Goal: Task Accomplishment & Management: Use online tool/utility

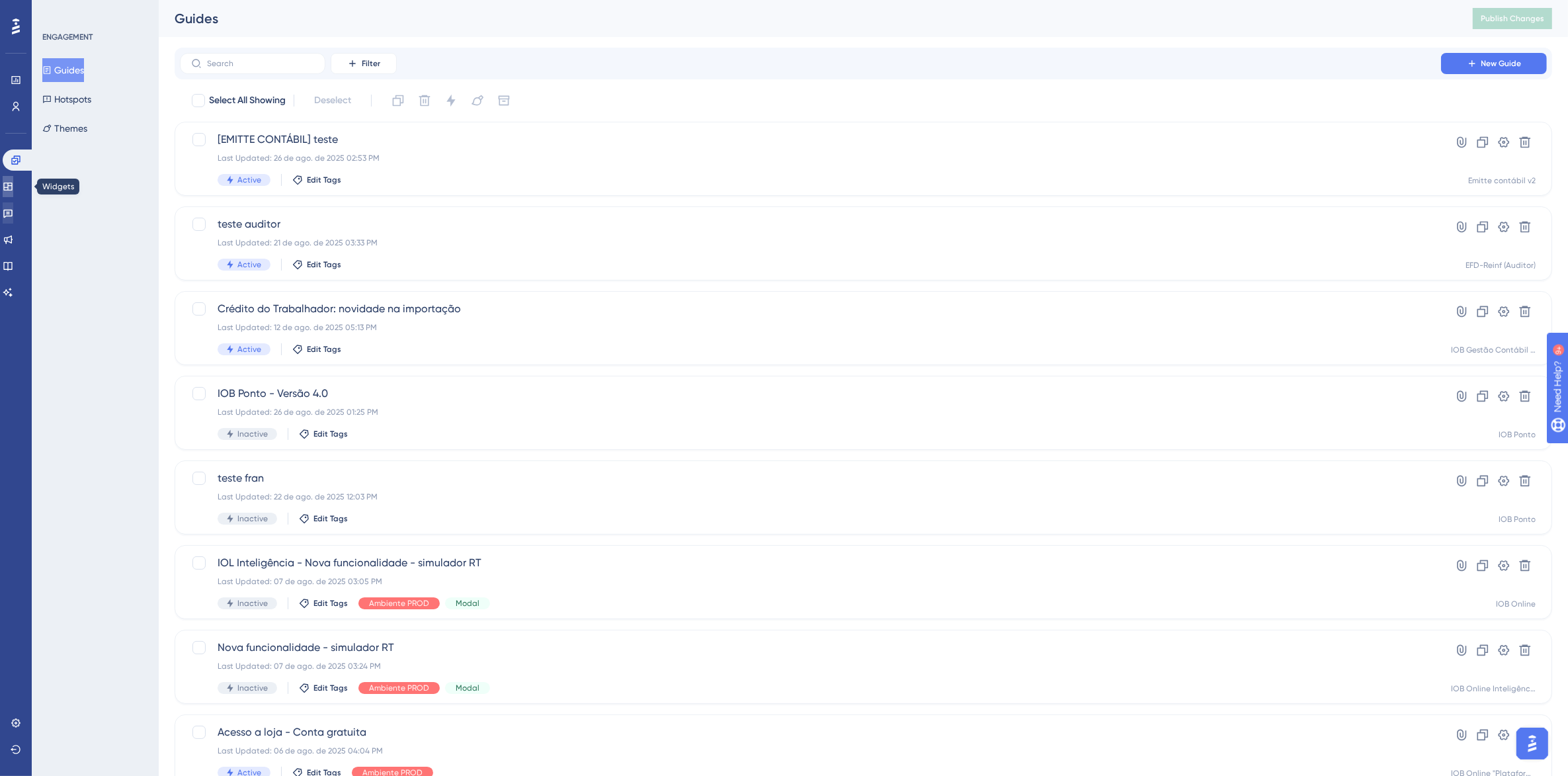
drag, startPoint x: 23, startPoint y: 184, endPoint x: 27, endPoint y: 211, distance: 27.3
click at [13, 184] on link at bounding box center [8, 187] width 11 height 21
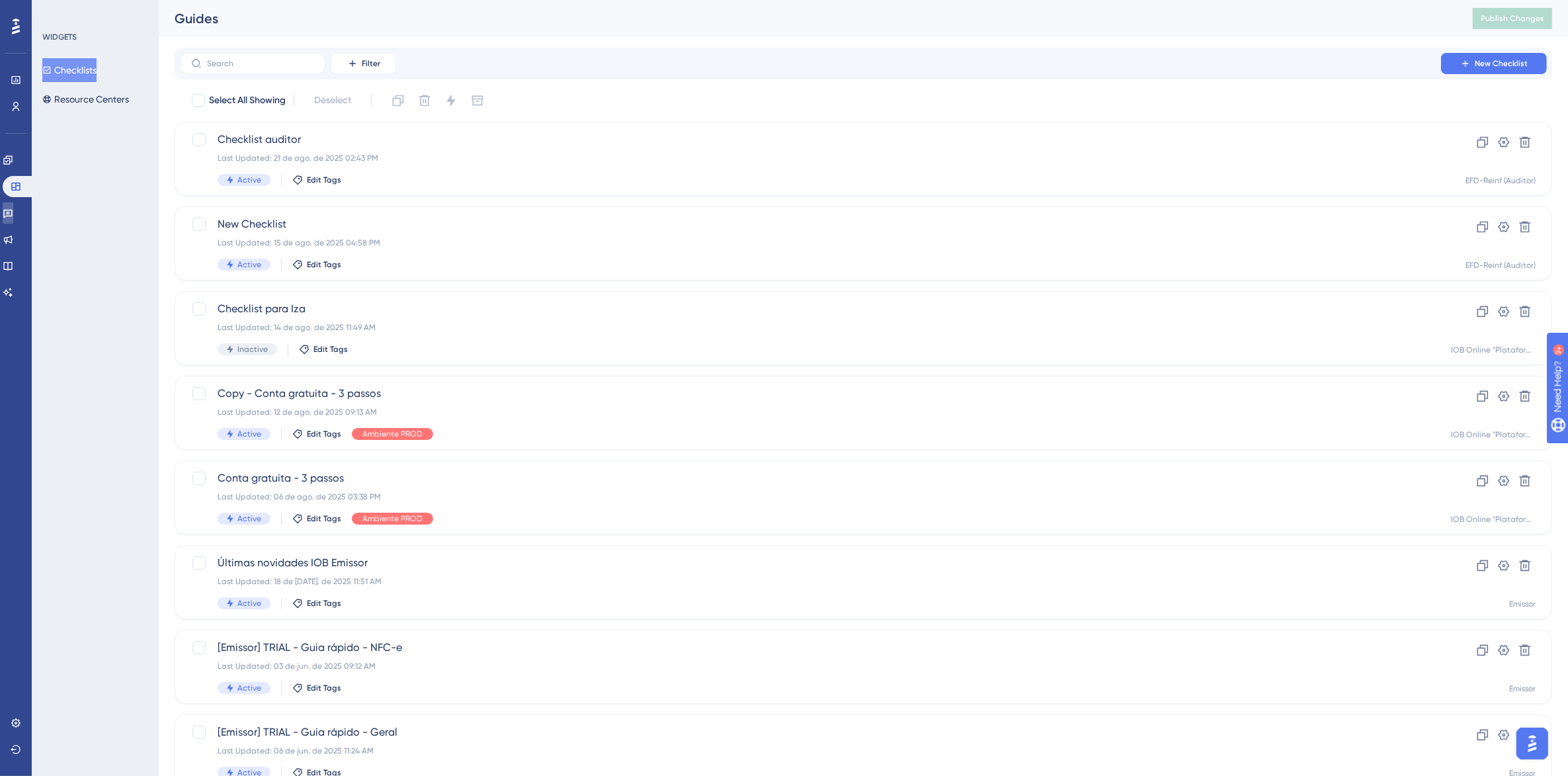
click at [13, 215] on icon at bounding box center [8, 213] width 11 height 11
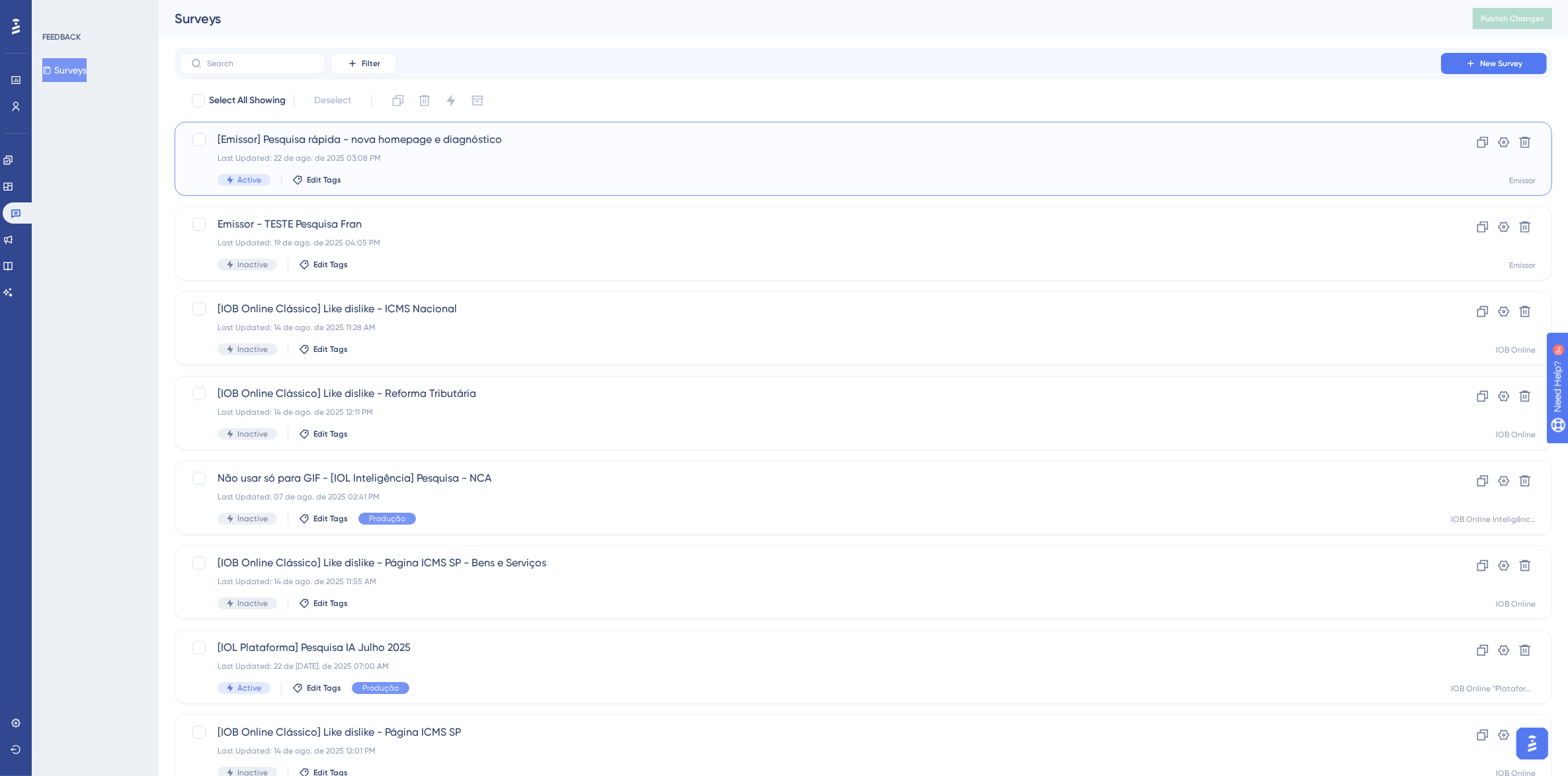
click at [578, 140] on span "[Emissor] Pesquisa rápida - nova homepage e diagnóstico" at bounding box center [810, 140] width 1185 height 16
click at [206, 141] on div at bounding box center [199, 140] width 16 height 16
checkbox input "true"
click at [1500, 144] on icon at bounding box center [1504, 142] width 11 height 11
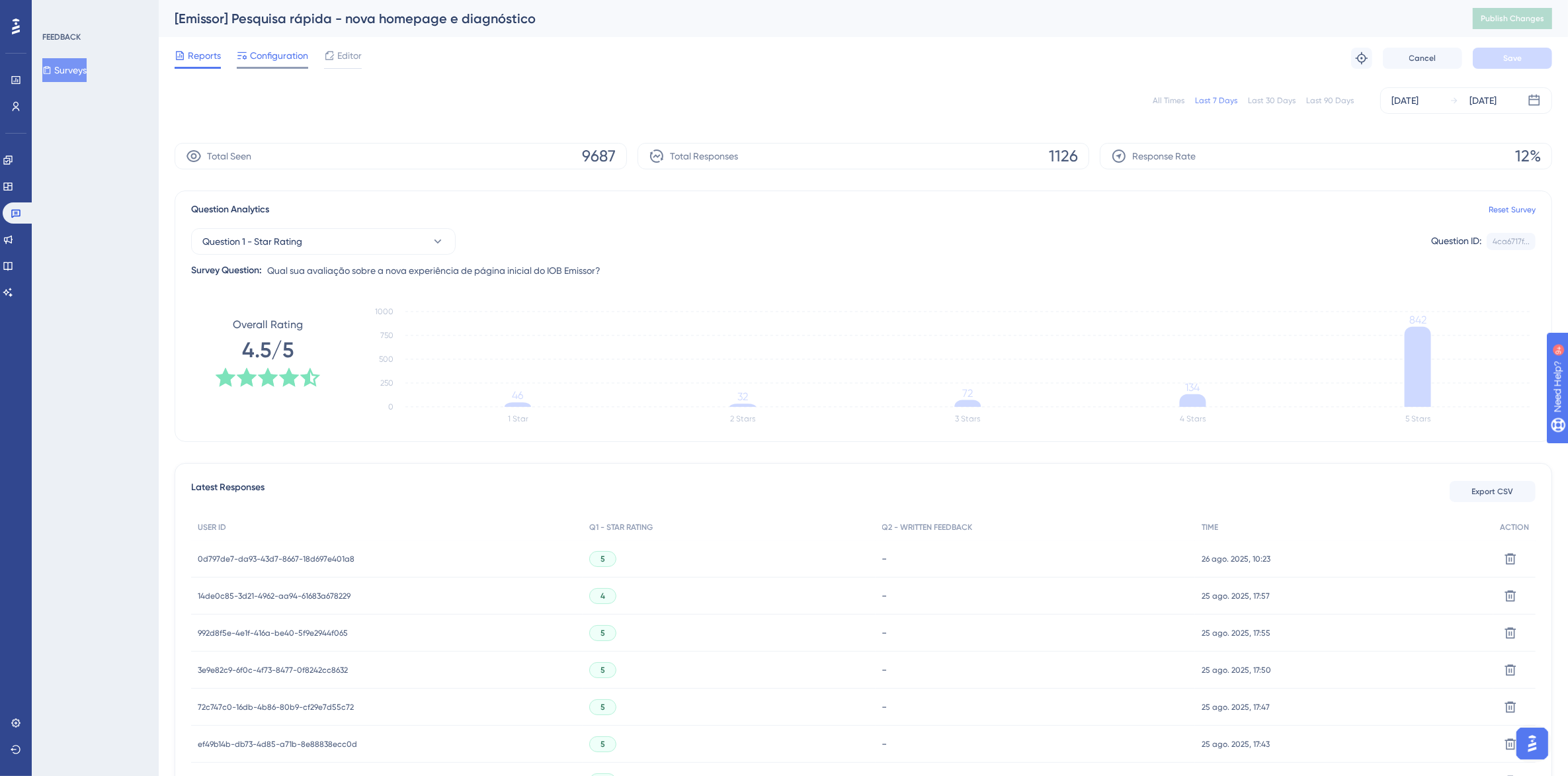
click at [276, 57] on span "Configuration" at bounding box center [279, 56] width 58 height 16
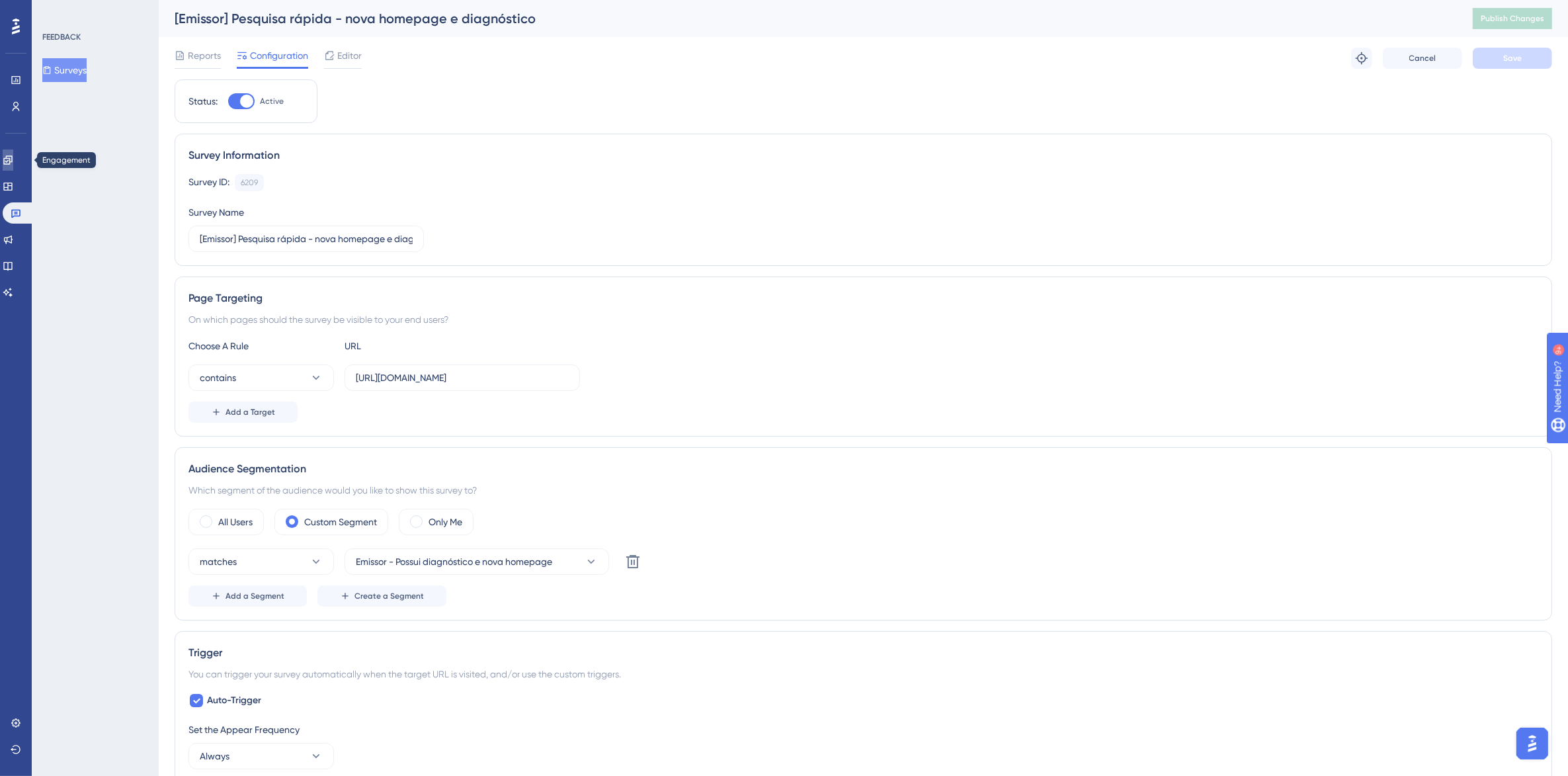
click at [0, 0] on link at bounding box center [0, 0] width 0 height 0
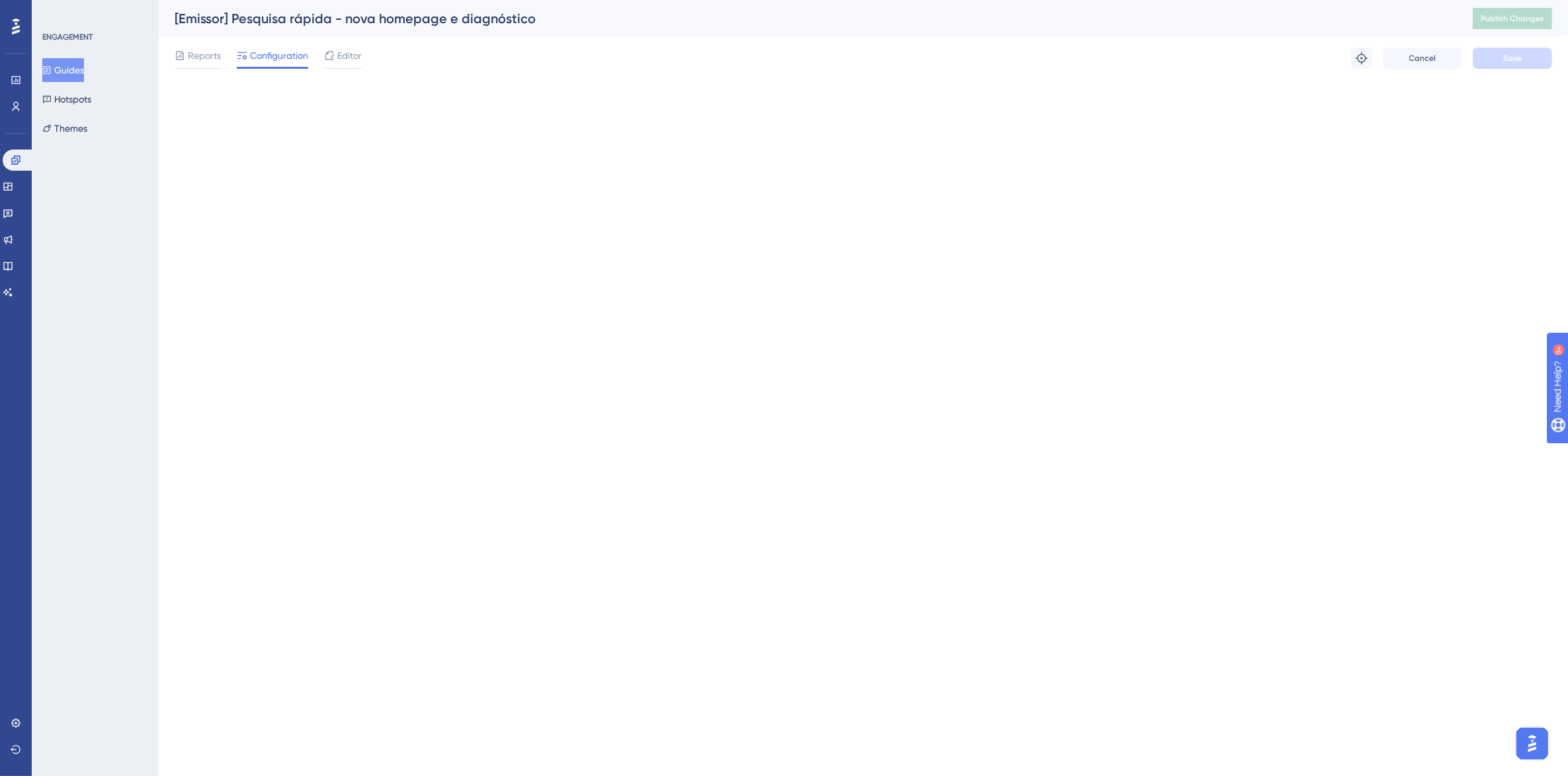
click at [338, 0] on html "Performance Users Engagement Widgets Feedback Product Updates Knowledge Base AI…" at bounding box center [784, 0] width 1568 height 0
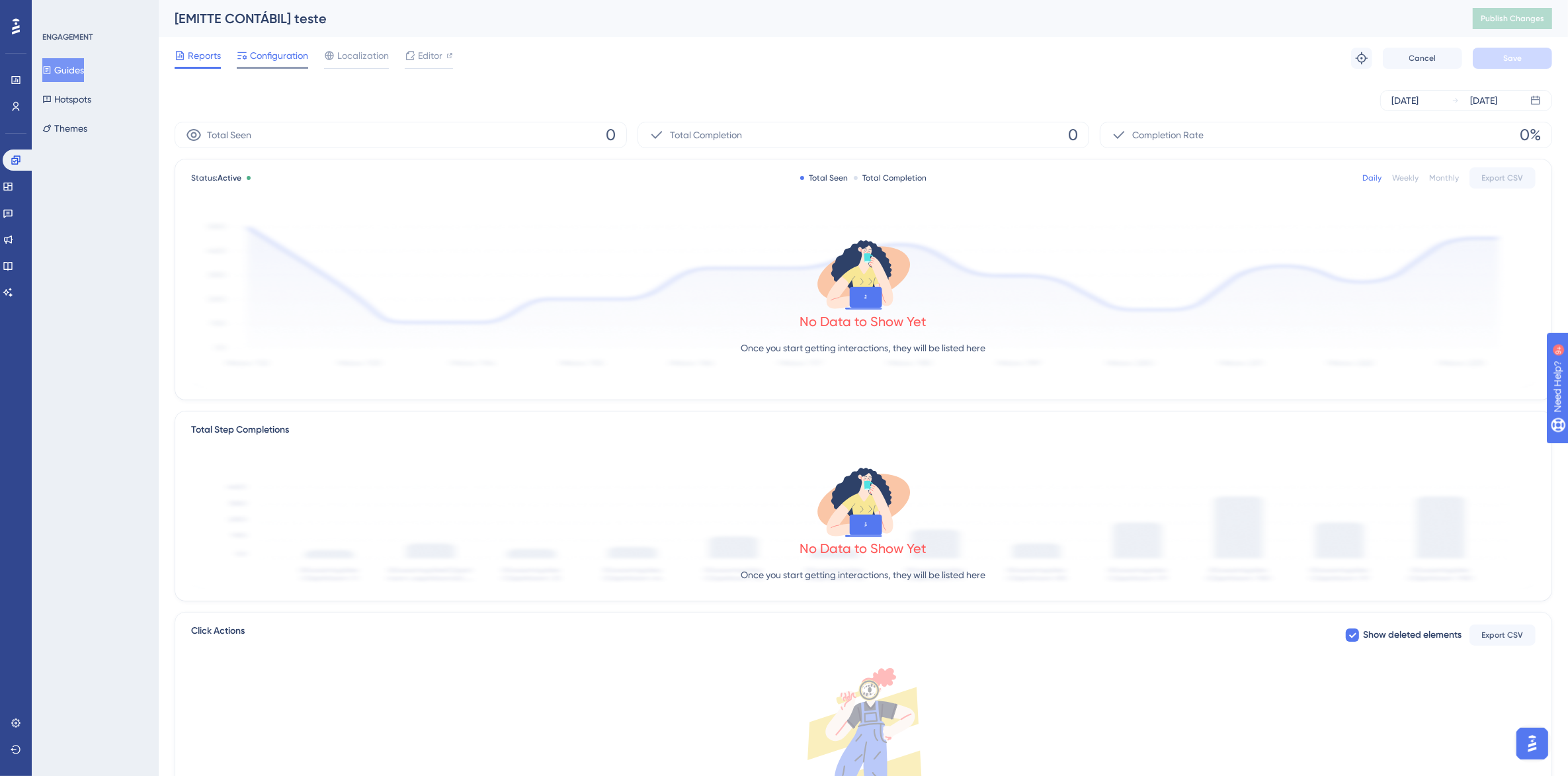
click at [285, 55] on span "Configuration" at bounding box center [279, 56] width 58 height 16
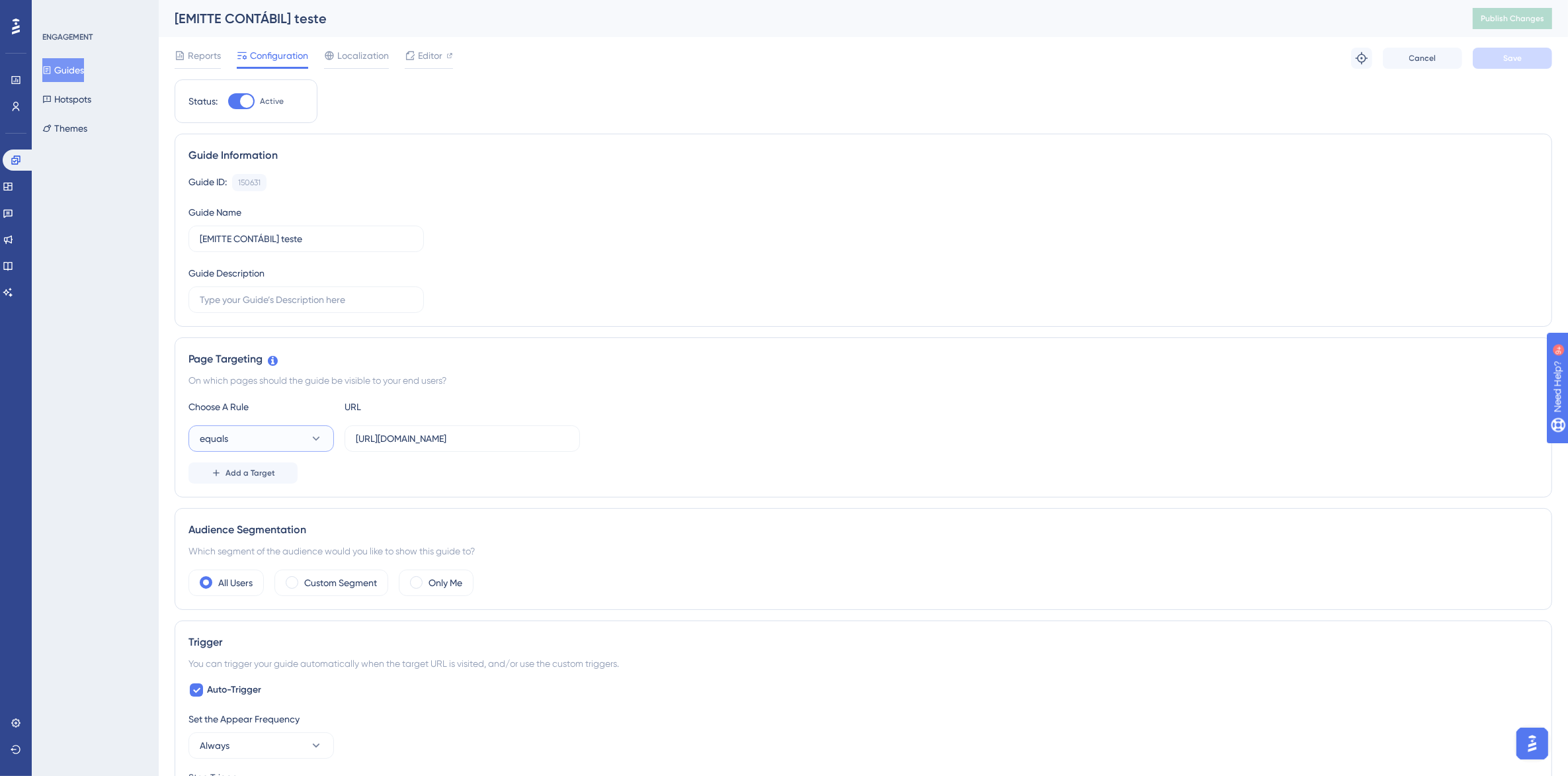
click at [324, 441] on button "equals" at bounding box center [261, 438] width 146 height 26
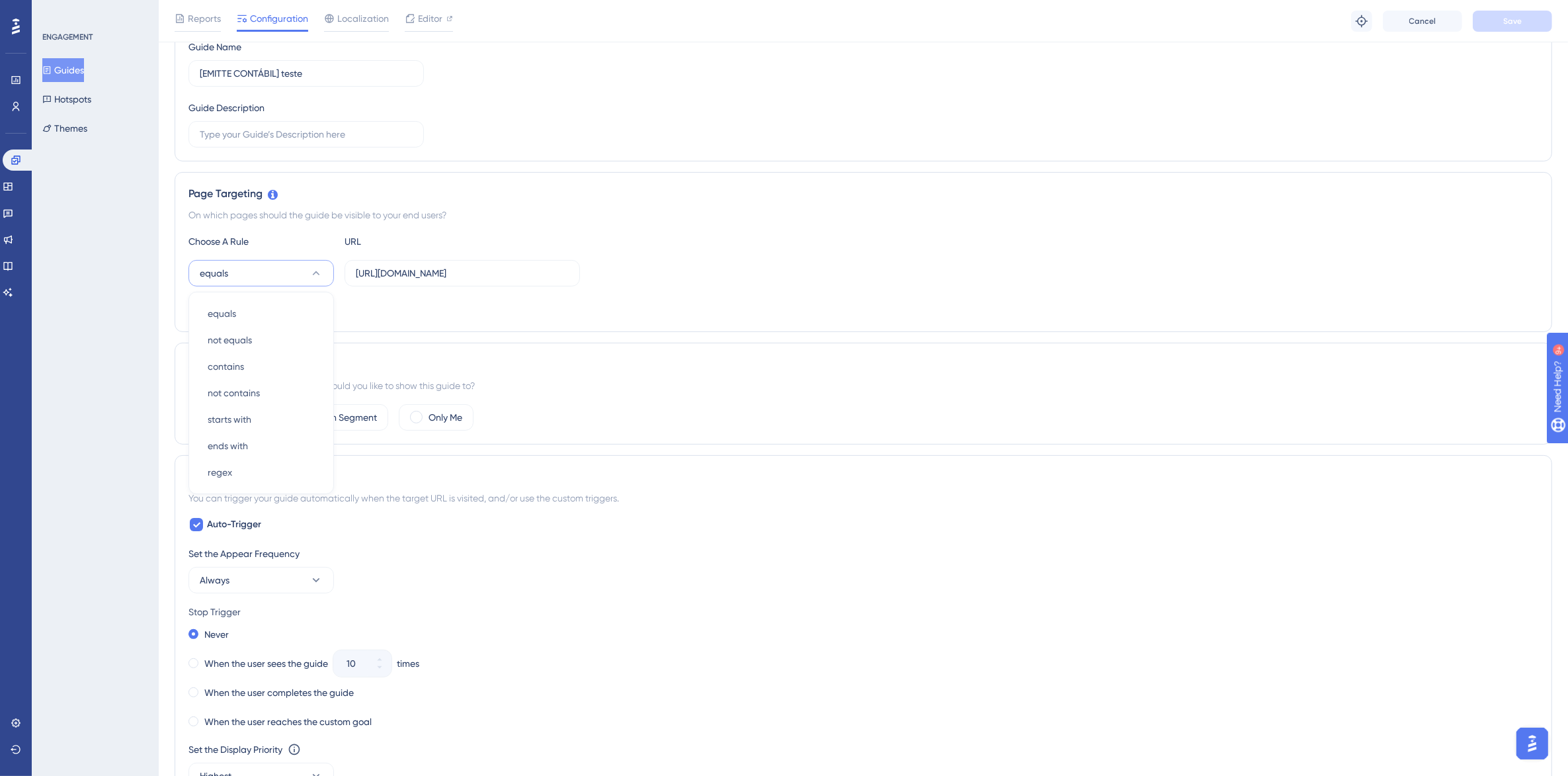
click at [775, 255] on div "Choose A Rule URL equals equals equals not equals not equals contains contains …" at bounding box center [863, 276] width 1350 height 85
drag, startPoint x: 463, startPoint y: 276, endPoint x: 672, endPoint y: 276, distance: 209.0
click at [672, 276] on div "equals https://painel-contabil-v2.emitte.com.br/dashboard/gestao-mei" at bounding box center [863, 273] width 1350 height 26
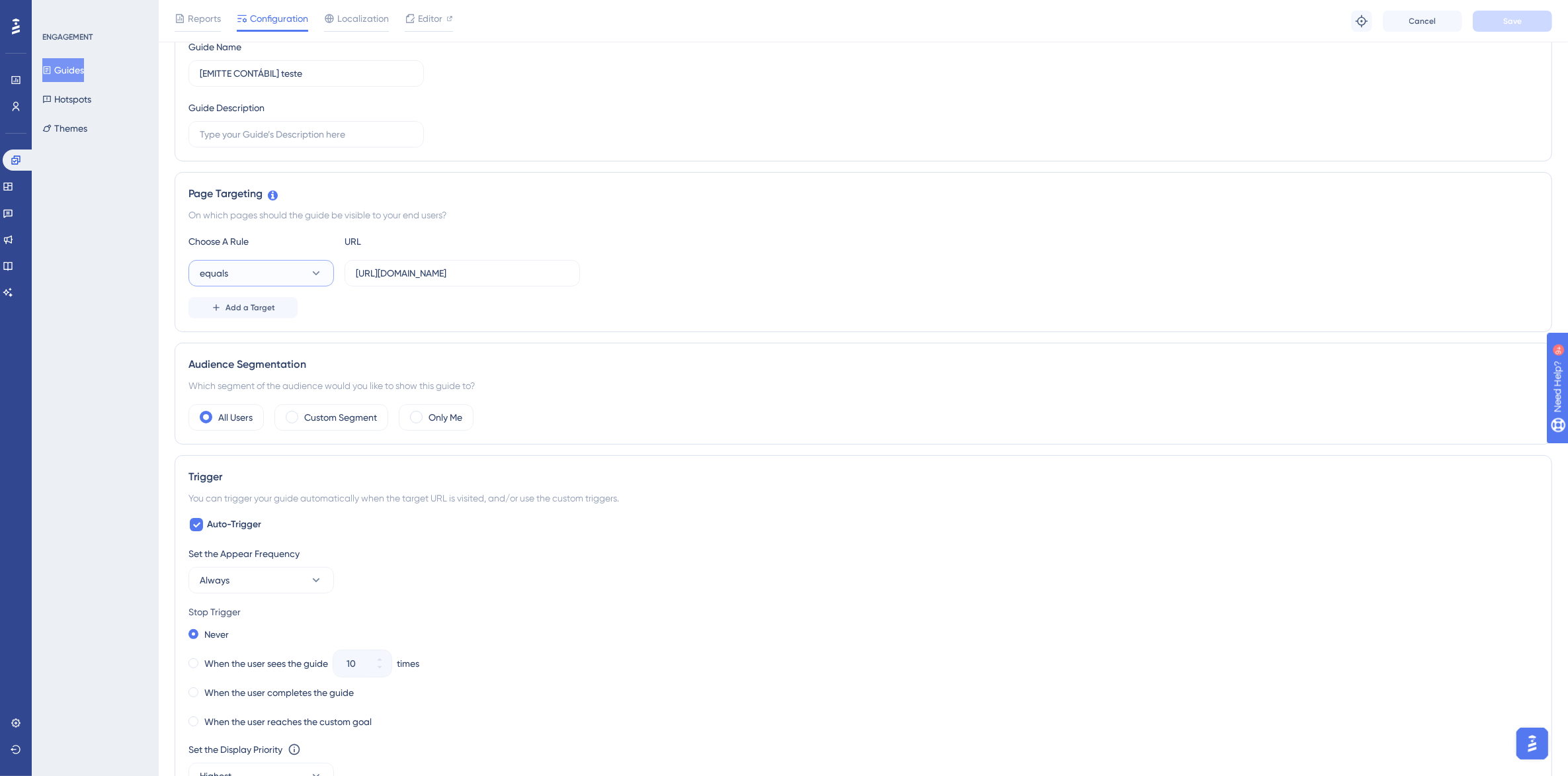
click at [248, 268] on button "equals" at bounding box center [261, 273] width 146 height 26
click at [272, 364] on div "contains contains" at bounding box center [261, 366] width 107 height 26
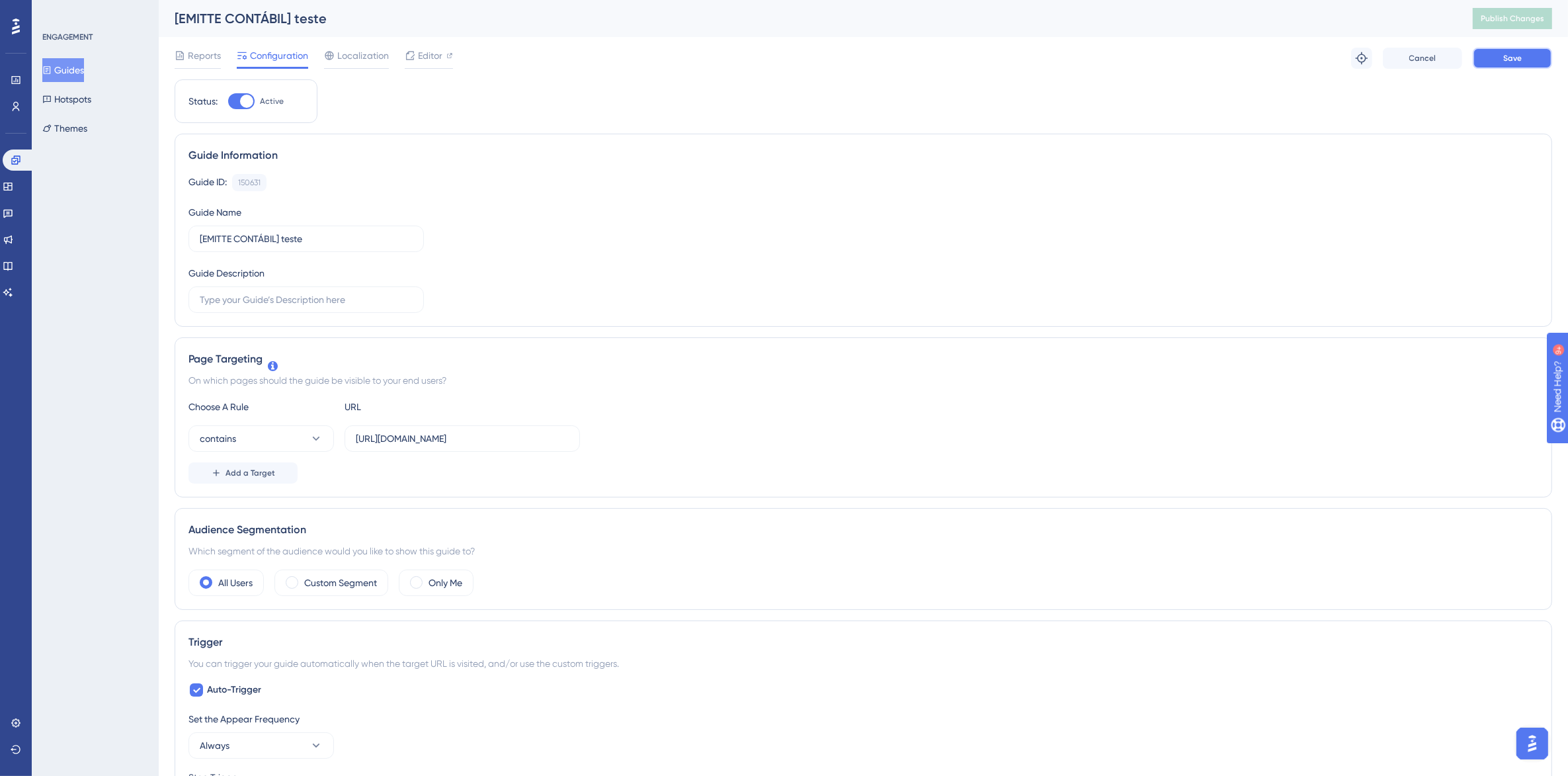
click at [1511, 53] on span "Save" at bounding box center [1512, 58] width 19 height 11
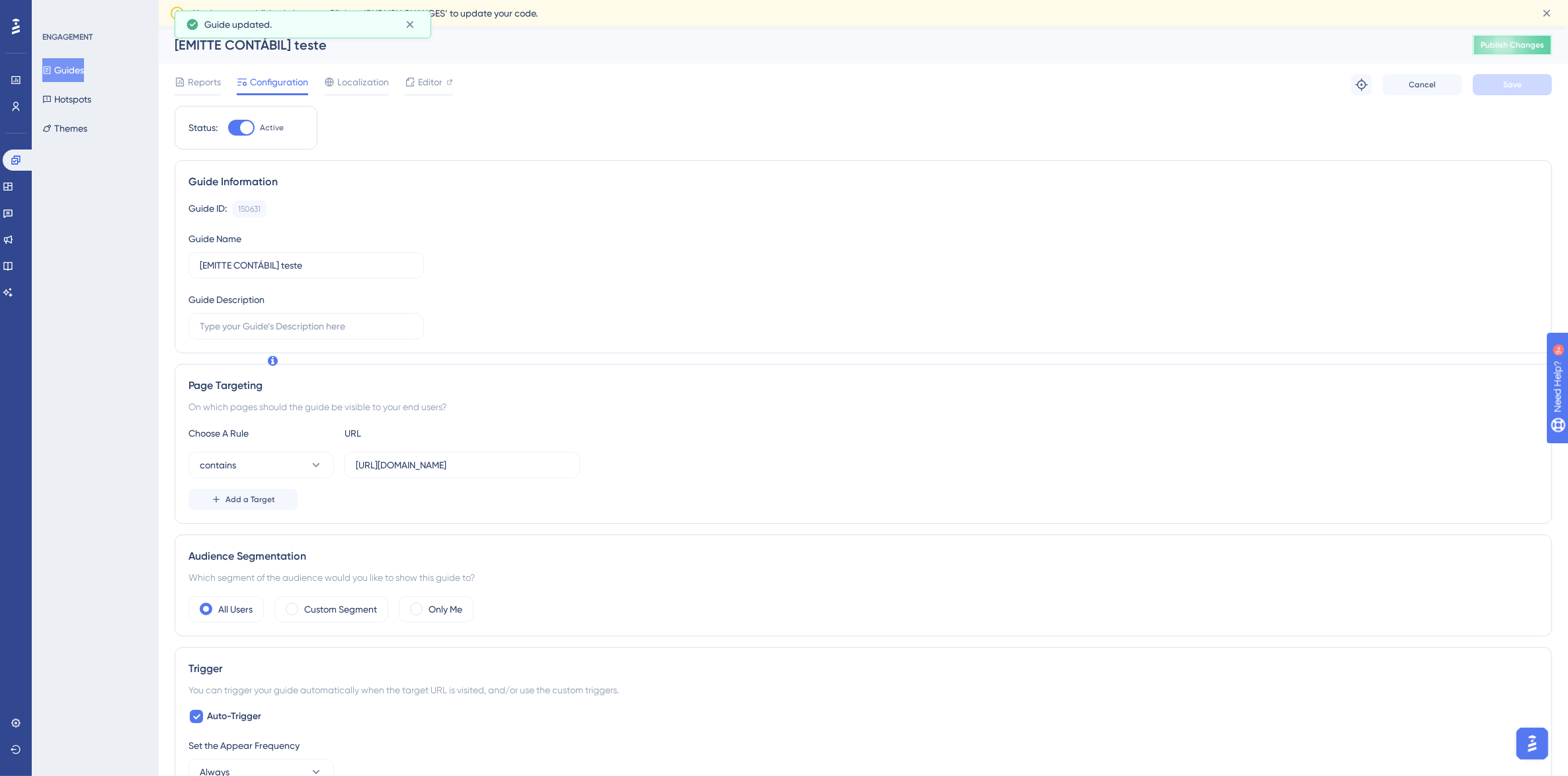
click at [1524, 47] on span "Publish Changes" at bounding box center [1512, 45] width 64 height 11
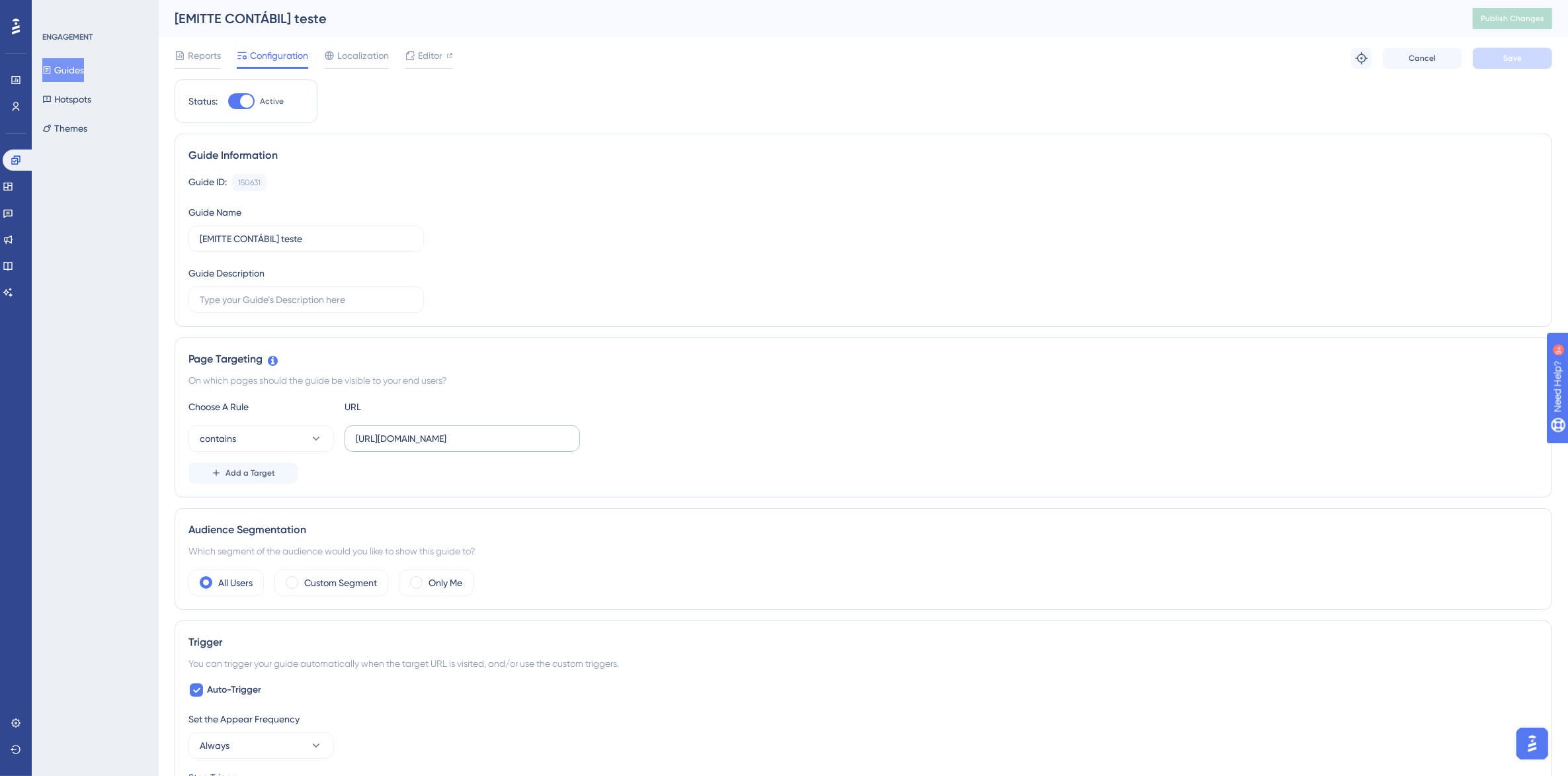
click at [354, 440] on label "https://painel-contabil-v2.emitte.com.br/dashboard/gestao-mei" at bounding box center [463, 438] width 236 height 26
click at [355, 440] on input "https://painel-contabil-v2.emitte.com.br/dashboard/gestao-mei" at bounding box center [462, 438] width 213 height 15
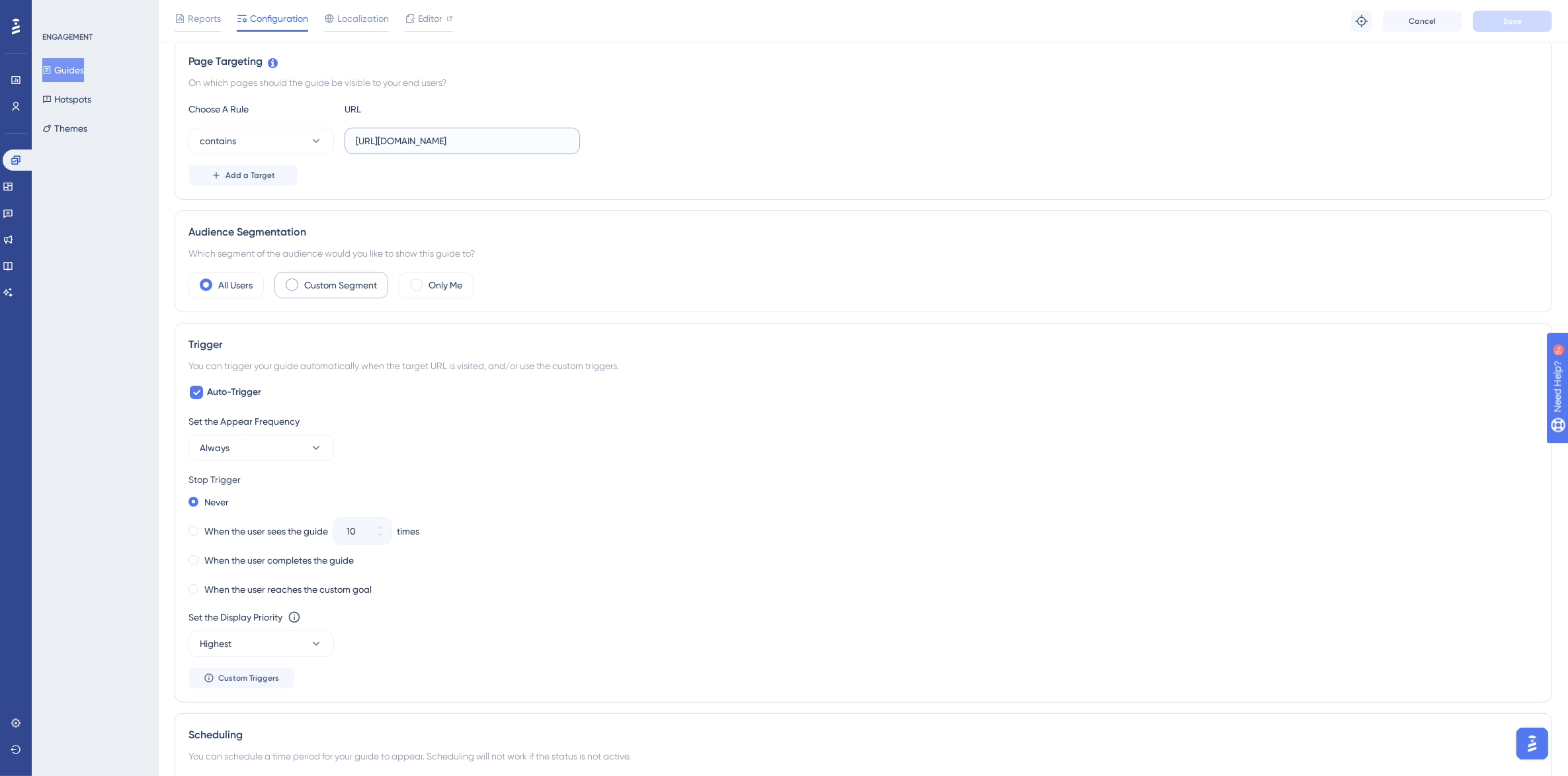
scroll to position [111, 0]
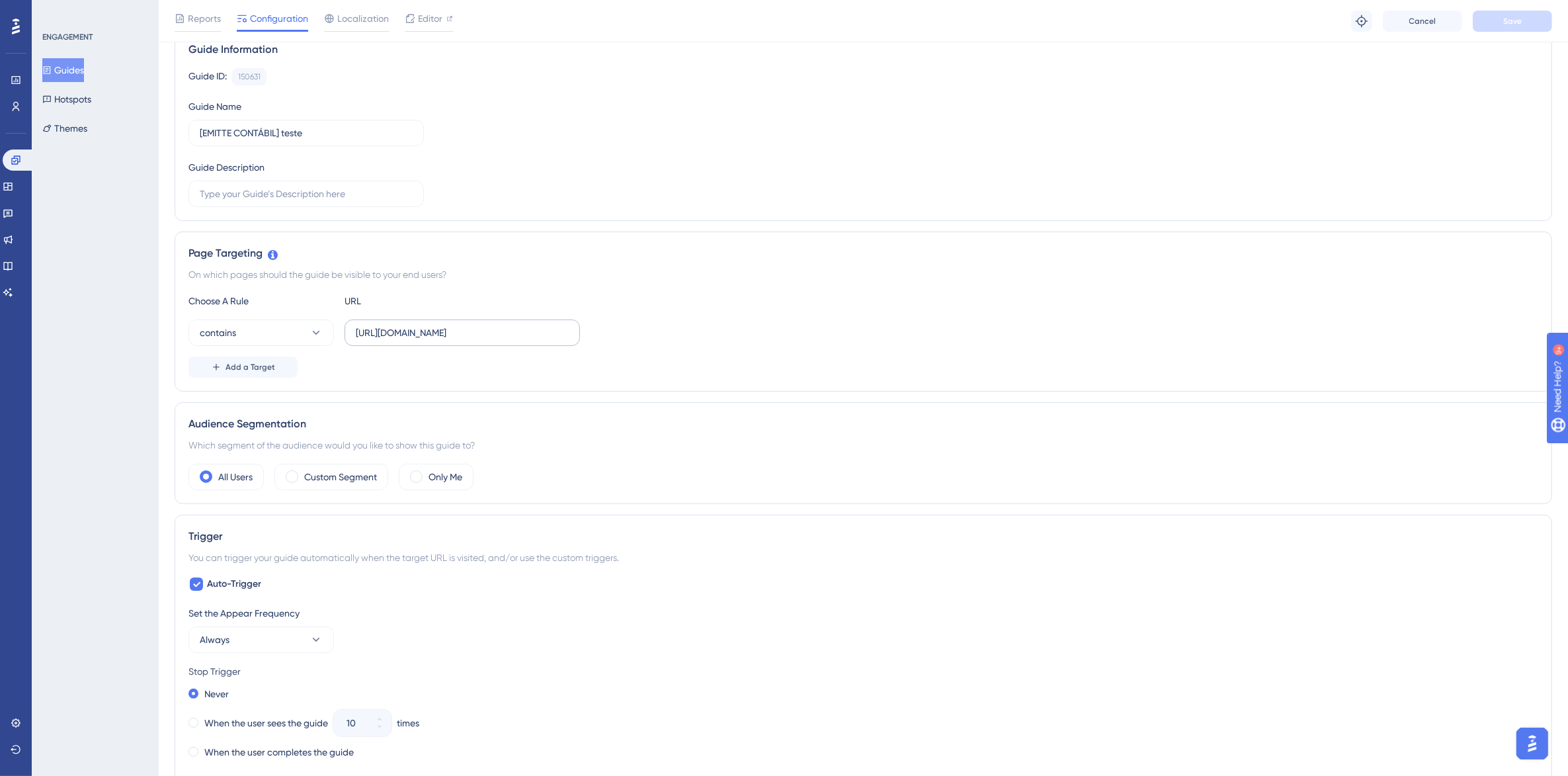
click at [351, 332] on label "https://painel-contabil-v2.emitte.com.br/dashboard/gestao-mei" at bounding box center [463, 333] width 236 height 26
click at [355, 332] on input "https://painel-contabil-v2.emitte.com.br/dashboard/gestao-mei" at bounding box center [462, 333] width 213 height 15
drag, startPoint x: 357, startPoint y: 332, endPoint x: 391, endPoint y: 332, distance: 34.0
click at [391, 332] on input "https://painel-contabil-v2.emitte.com.br/dashboard/gestao-mei" at bounding box center [462, 333] width 213 height 15
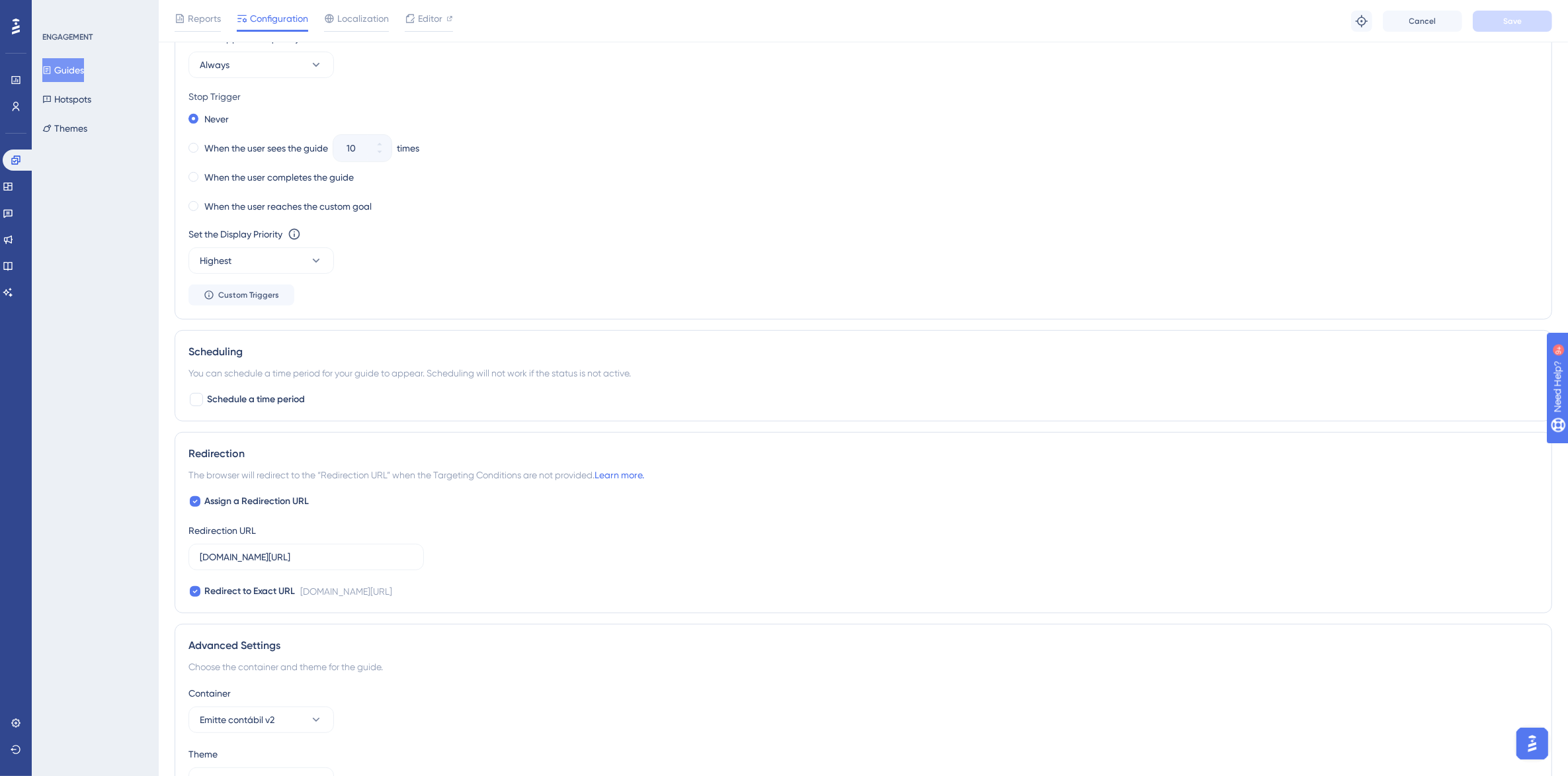
scroll to position [690, 0]
drag, startPoint x: 270, startPoint y: 372, endPoint x: 457, endPoint y: 375, distance: 187.0
click at [451, 374] on div "You can schedule a time period for your guide to appear. Scheduling will not wo…" at bounding box center [863, 369] width 1350 height 16
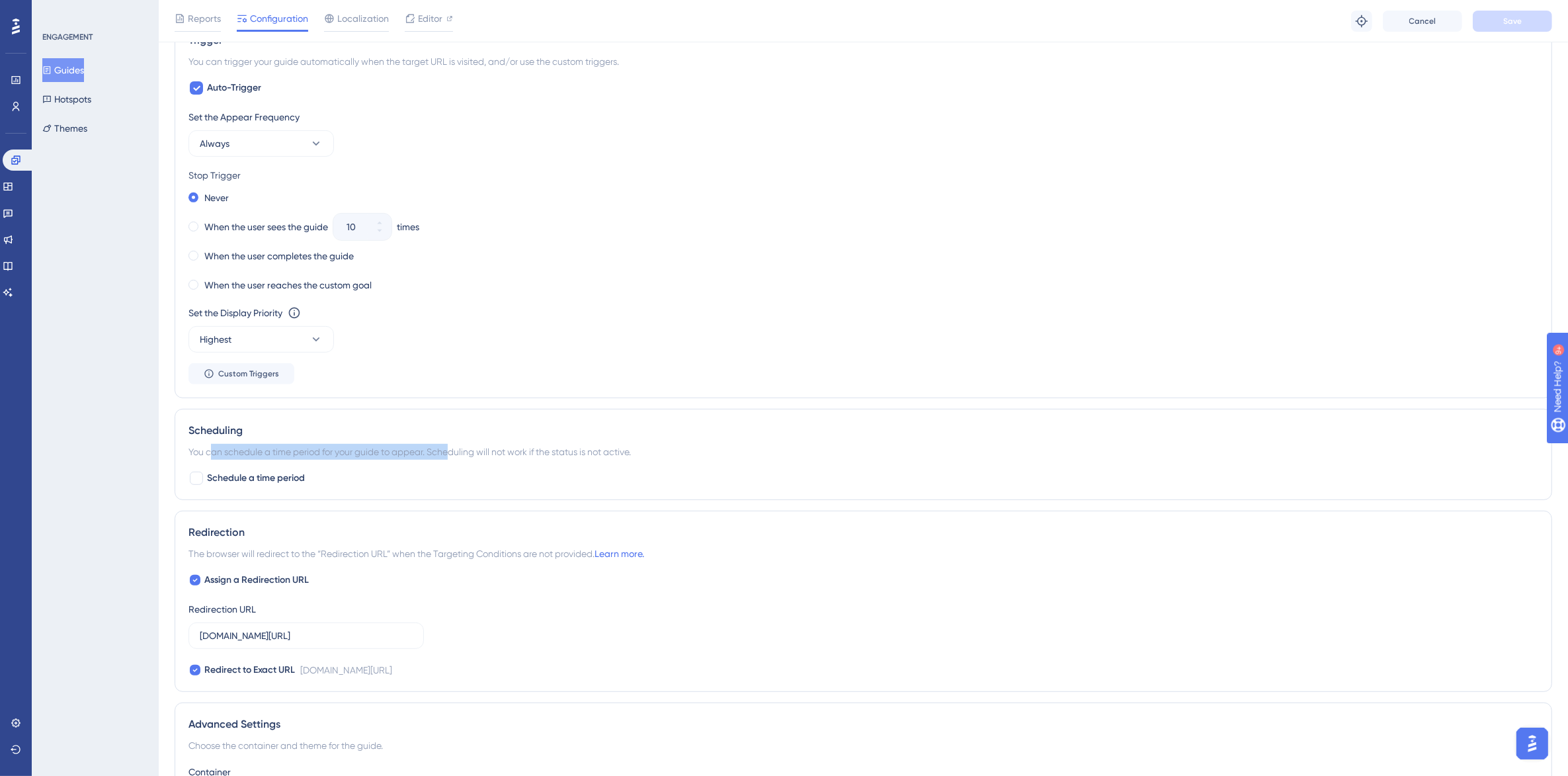
scroll to position [773, 0]
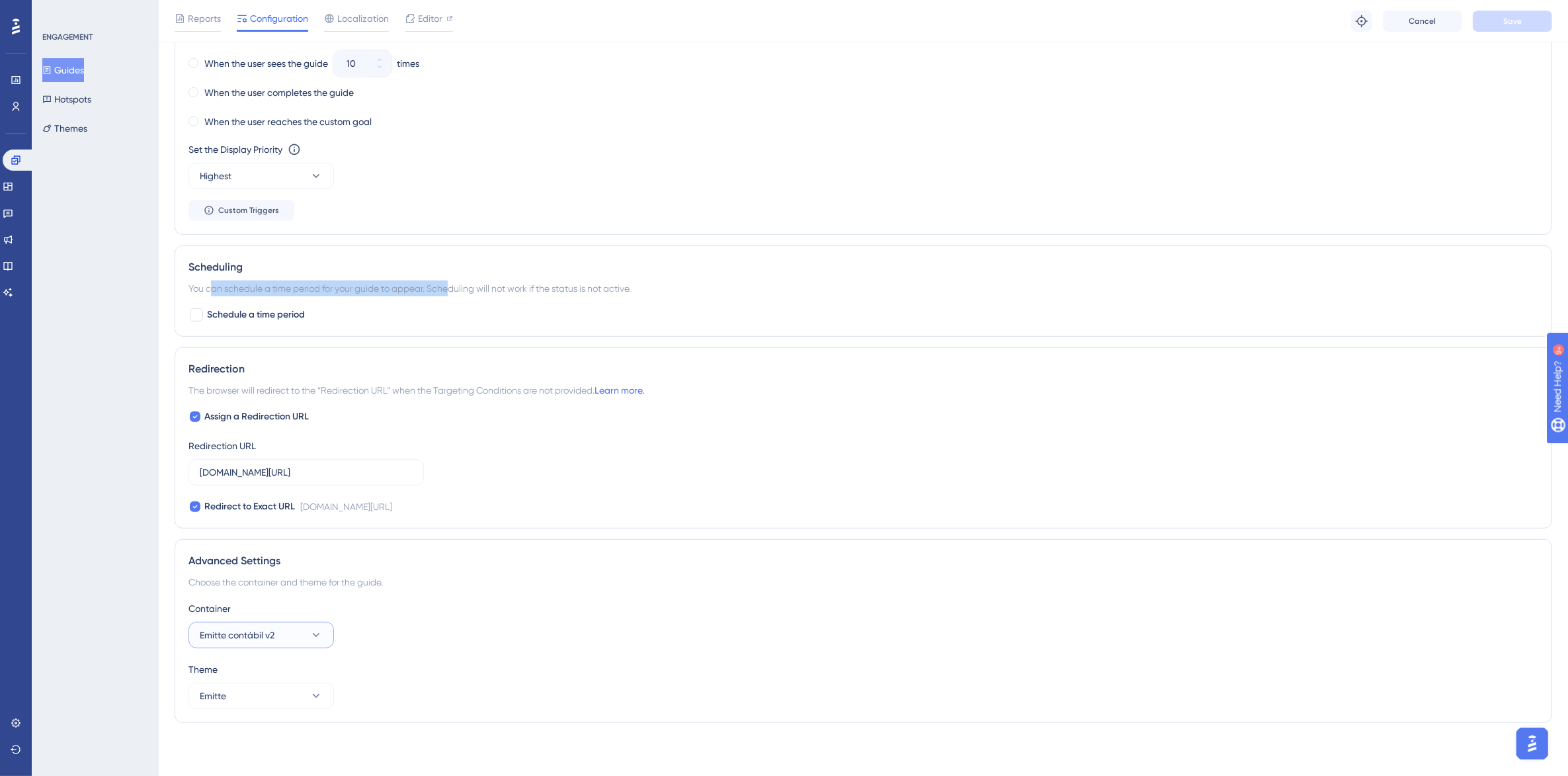
click at [318, 633] on icon at bounding box center [316, 635] width 13 height 13
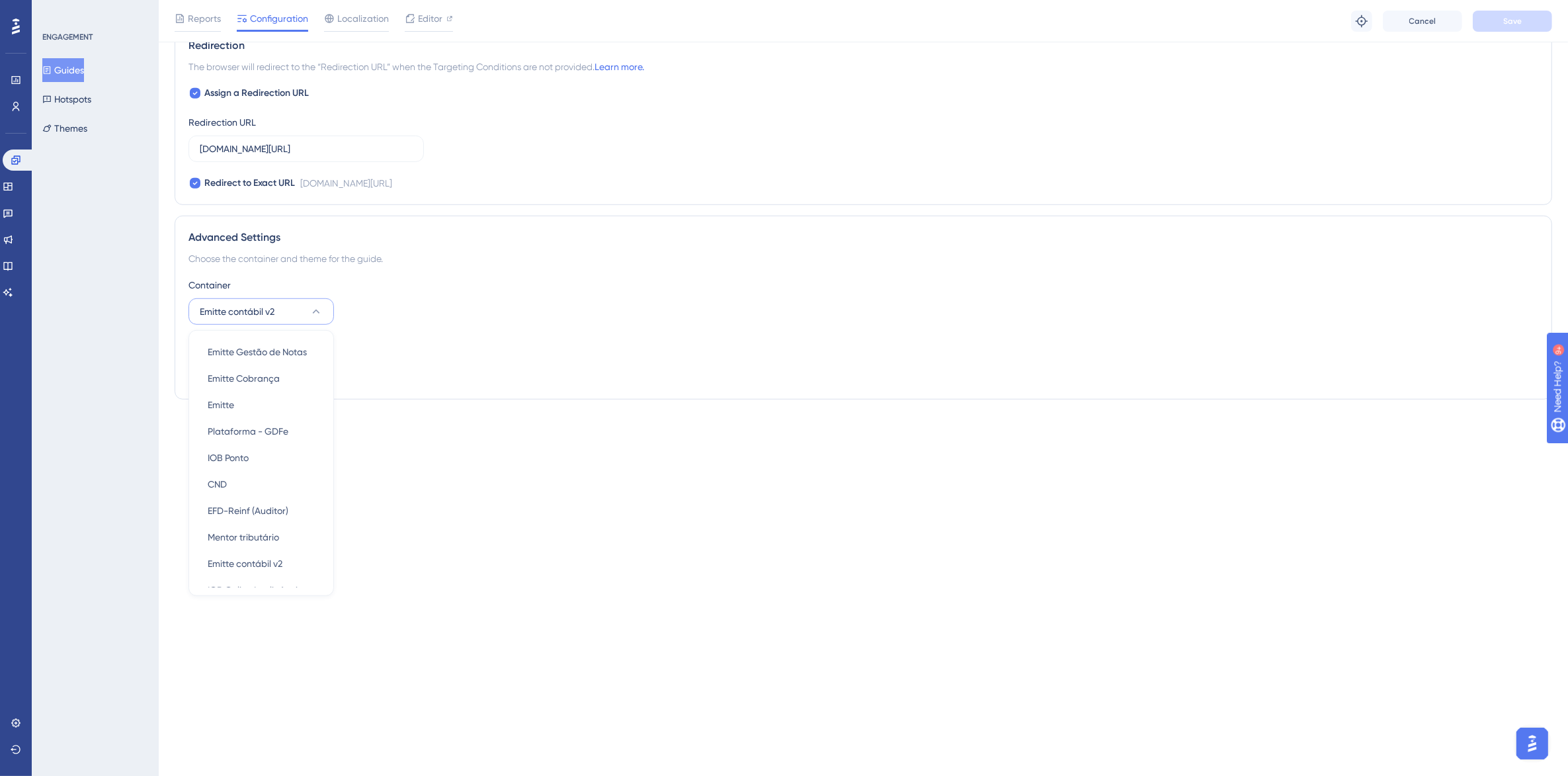
click at [0, 0] on div "Performance Users Engagement Widgets Feedback Product Updates Knowledge Base AI…" at bounding box center [0, 0] width 0 height 0
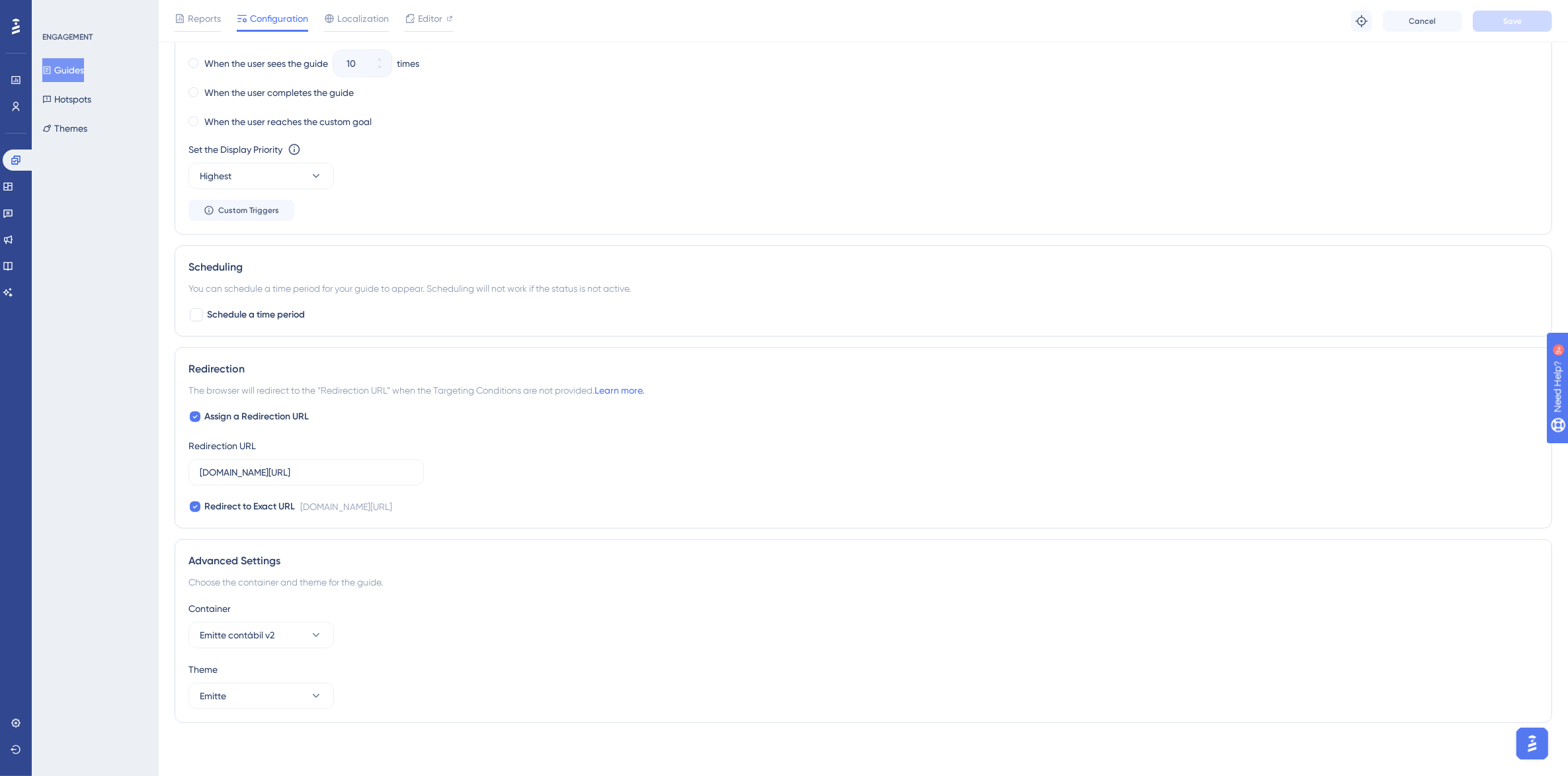
scroll to position [773, 0]
click at [295, 699] on button "Emitte" at bounding box center [261, 696] width 146 height 26
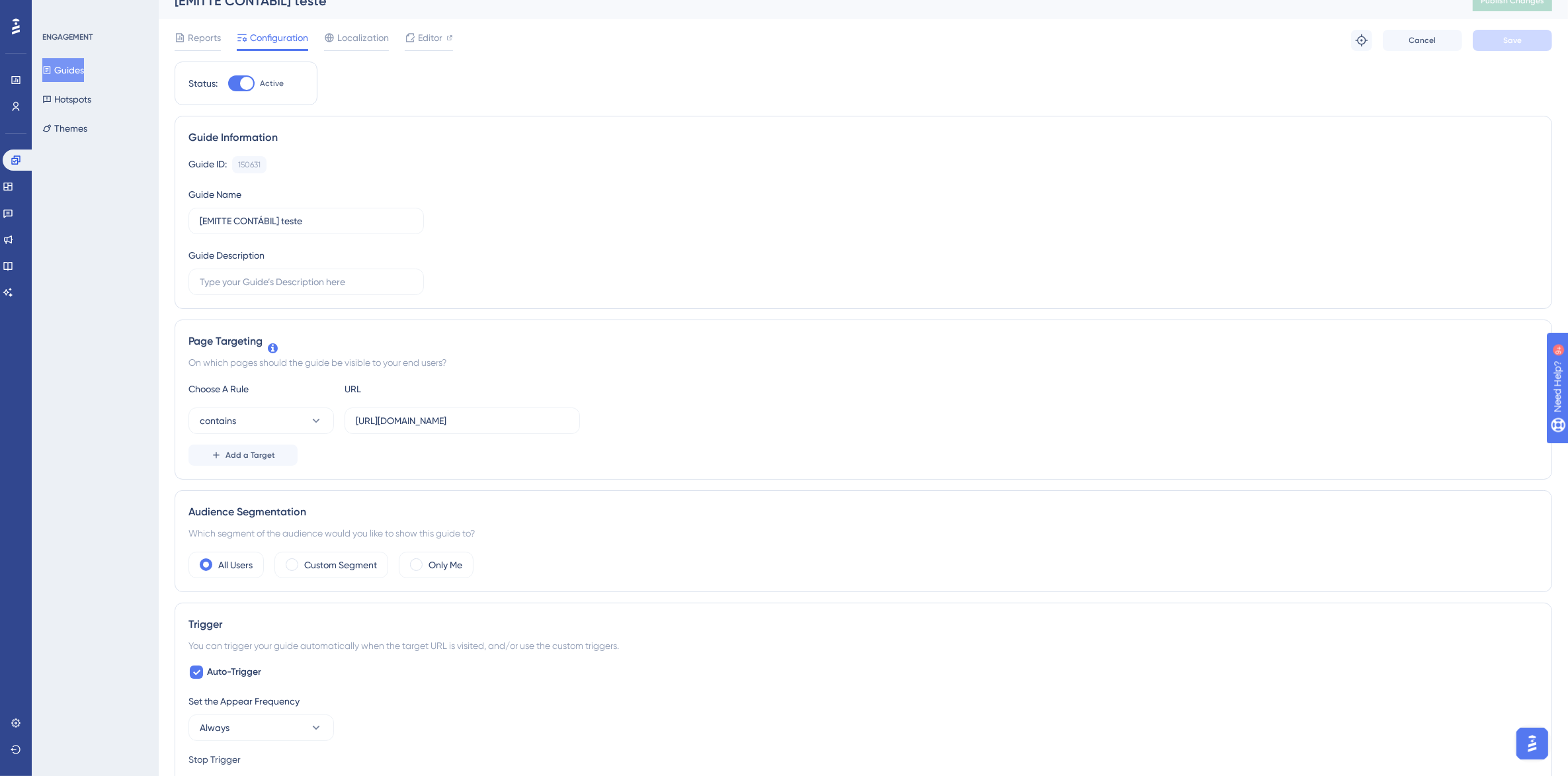
scroll to position [0, 0]
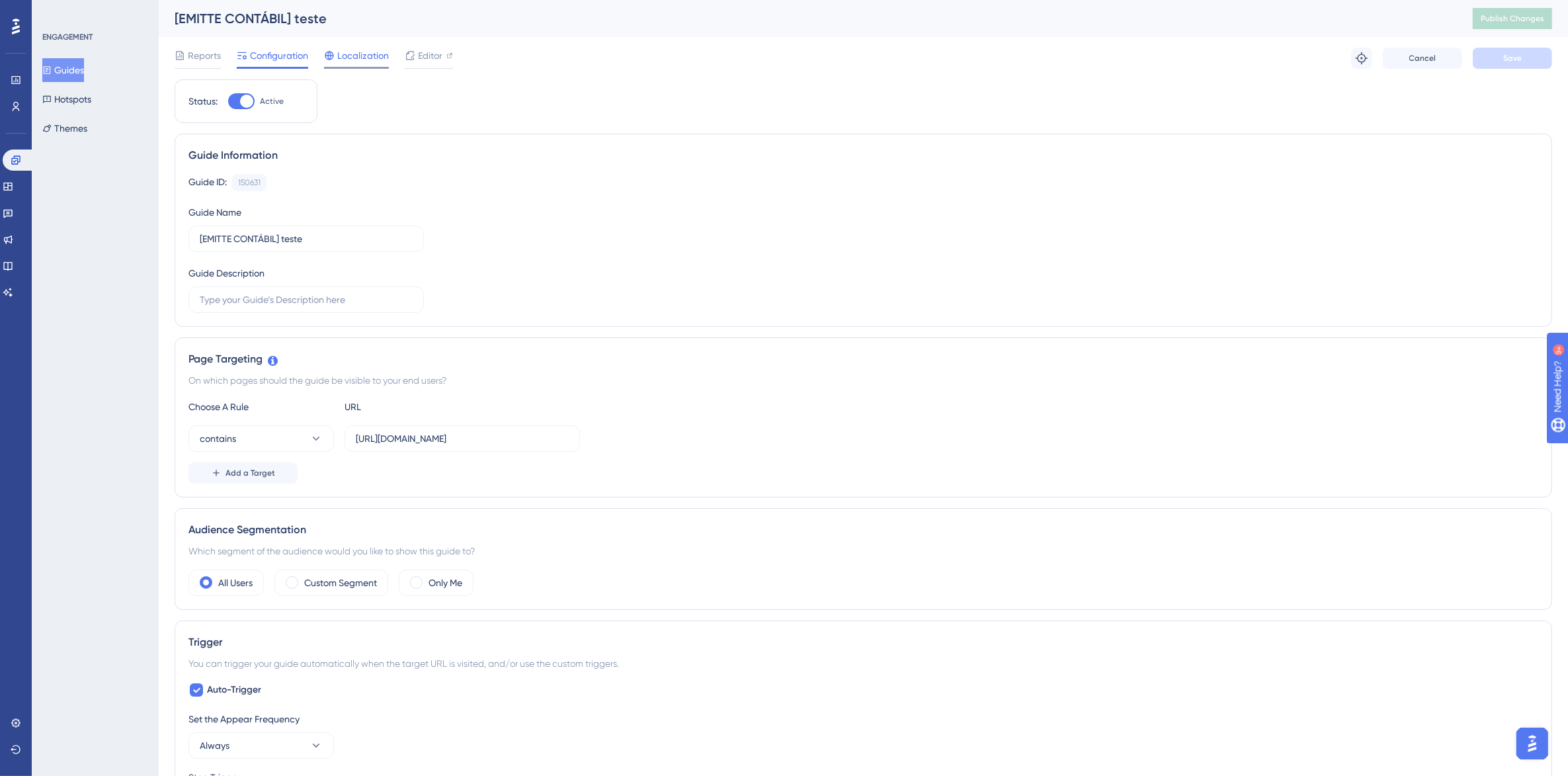
click at [354, 53] on span "Localization" at bounding box center [363, 56] width 52 height 16
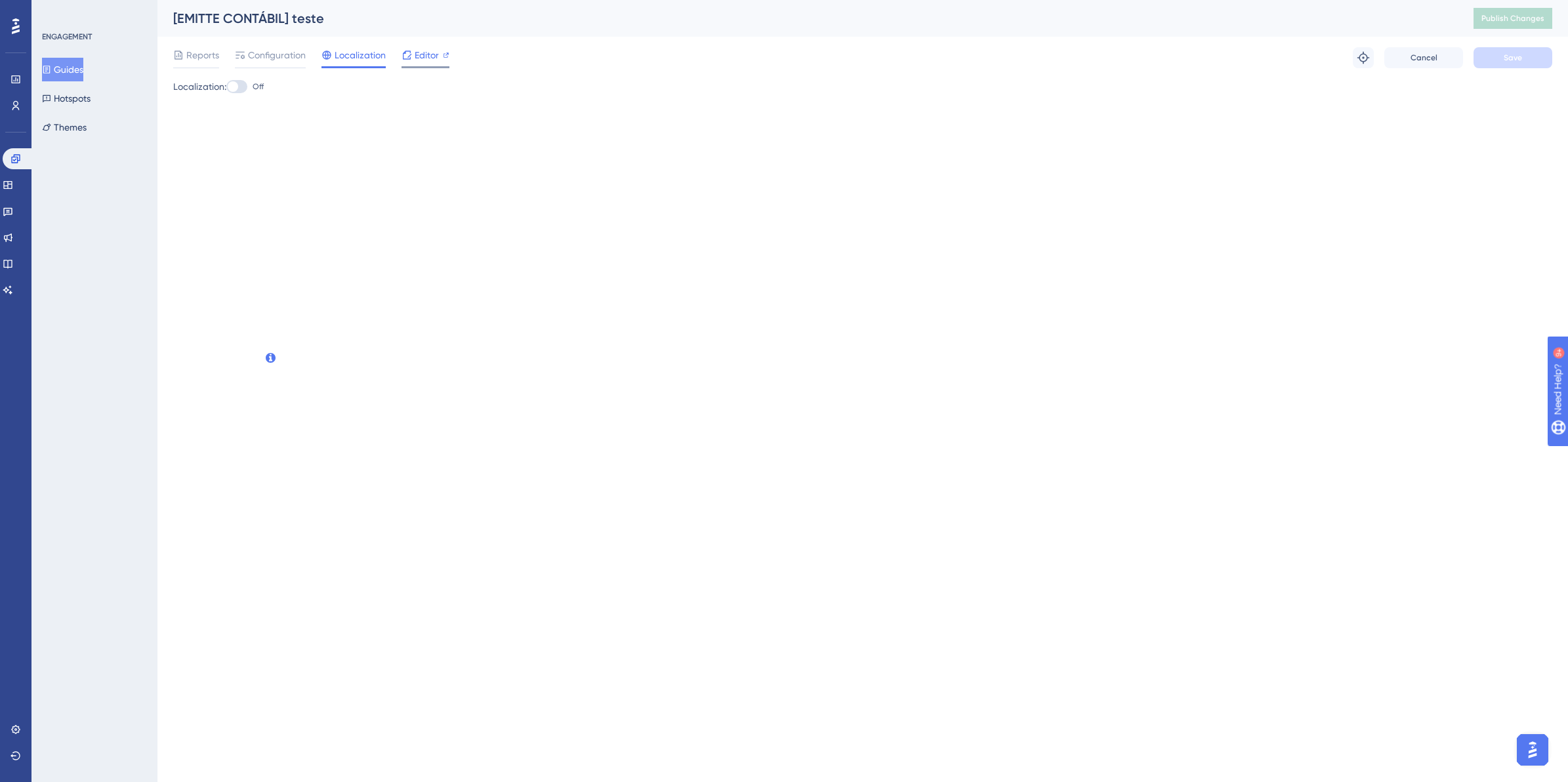
click at [422, 54] on span "Editor" at bounding box center [426, 55] width 24 height 16
click at [198, 53] on span "Reports" at bounding box center [203, 55] width 33 height 16
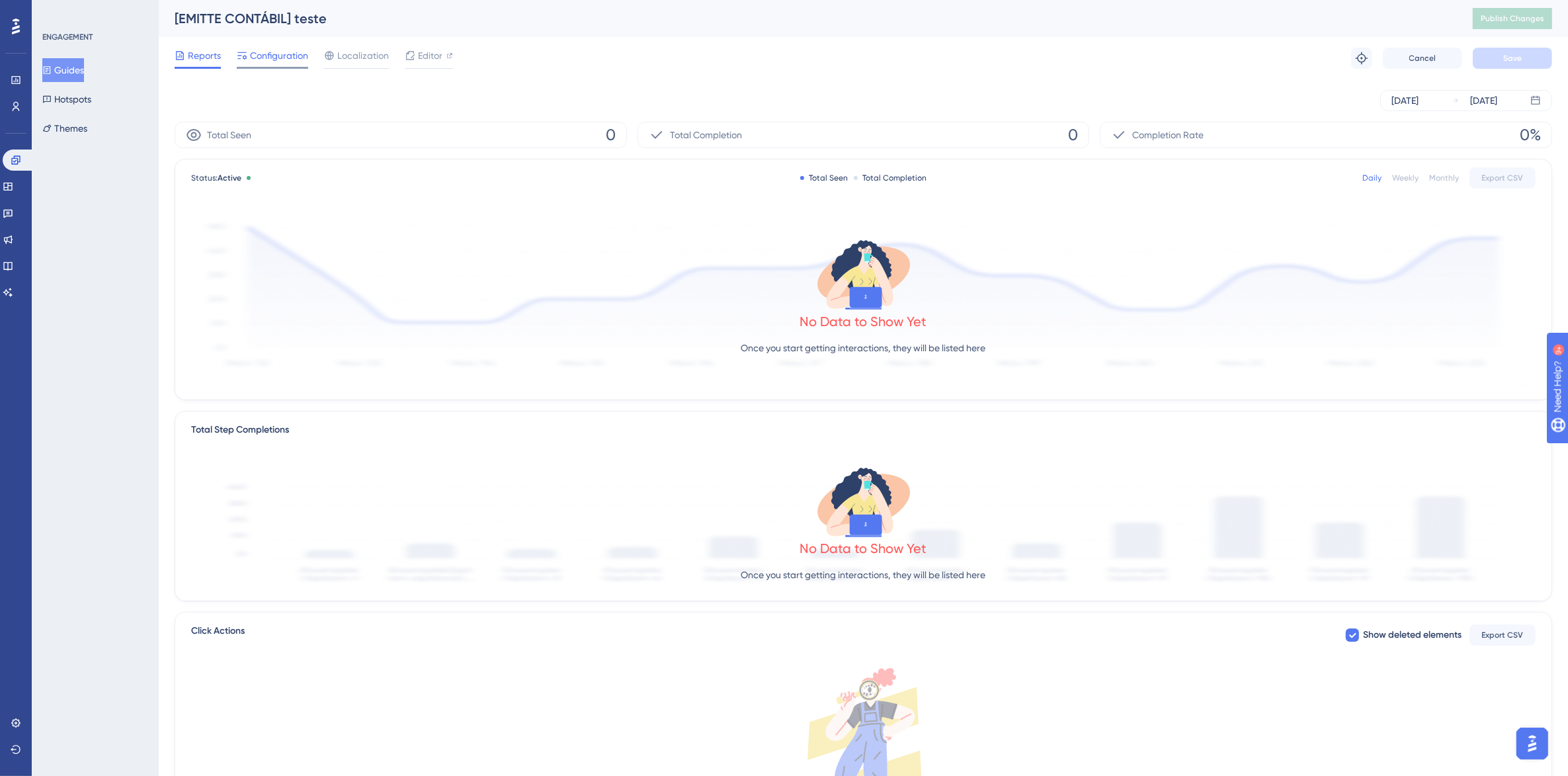
click at [291, 56] on span "Configuration" at bounding box center [279, 56] width 58 height 16
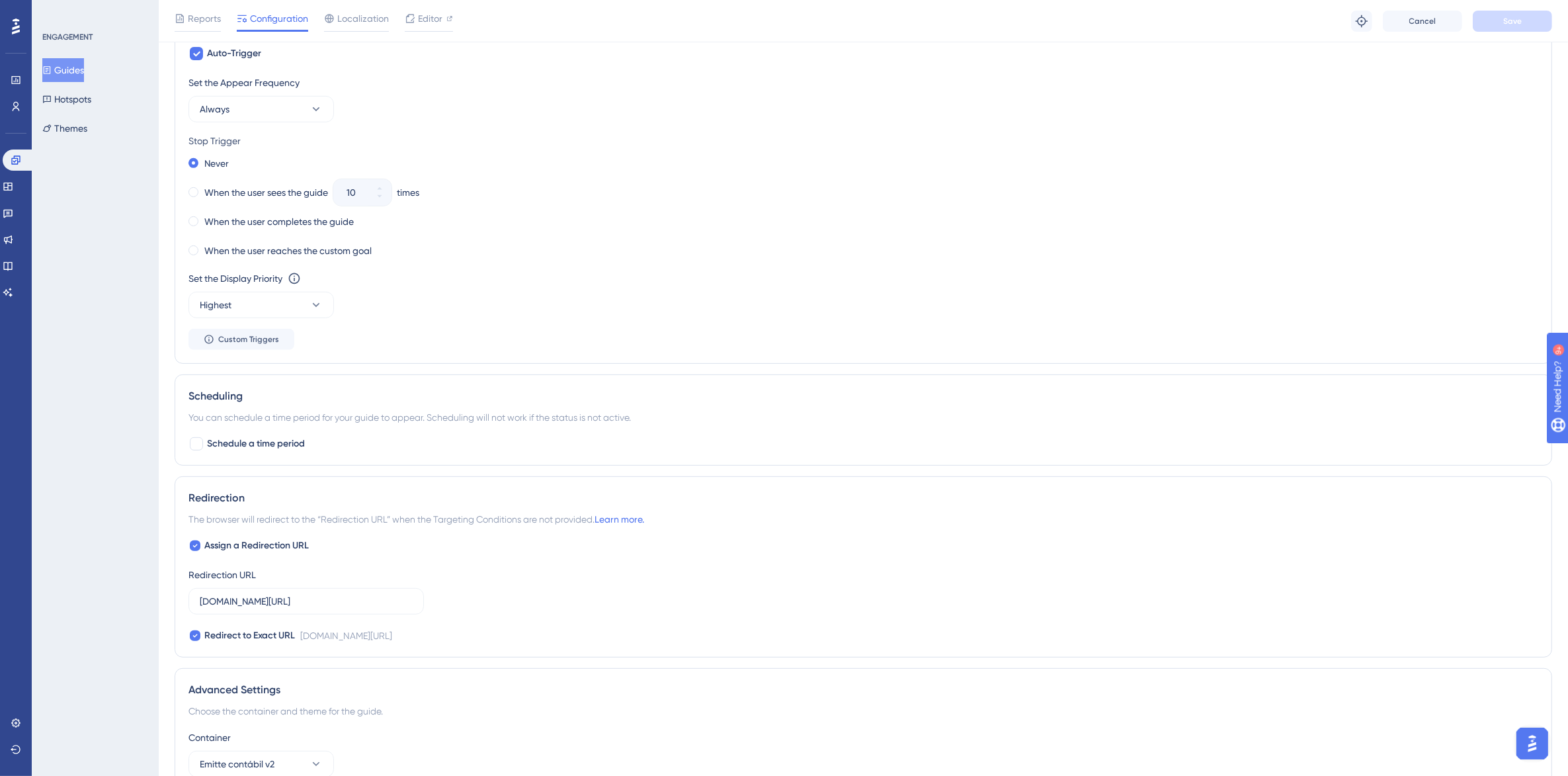
scroll to position [661, 0]
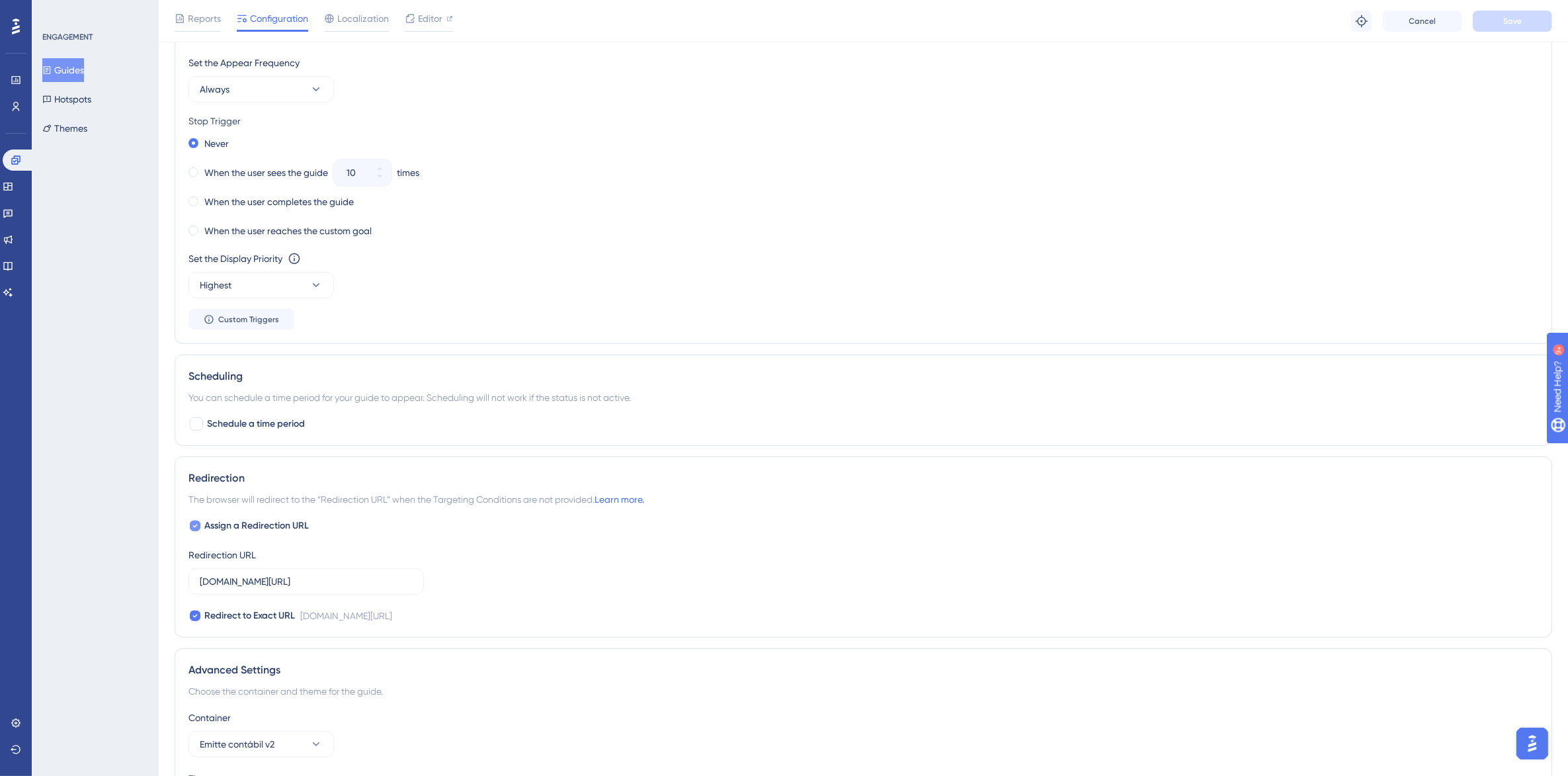
click at [196, 531] on icon at bounding box center [195, 526] width 5 height 11
checkbox input "false"
click at [1518, 27] on button "Save" at bounding box center [1512, 21] width 79 height 21
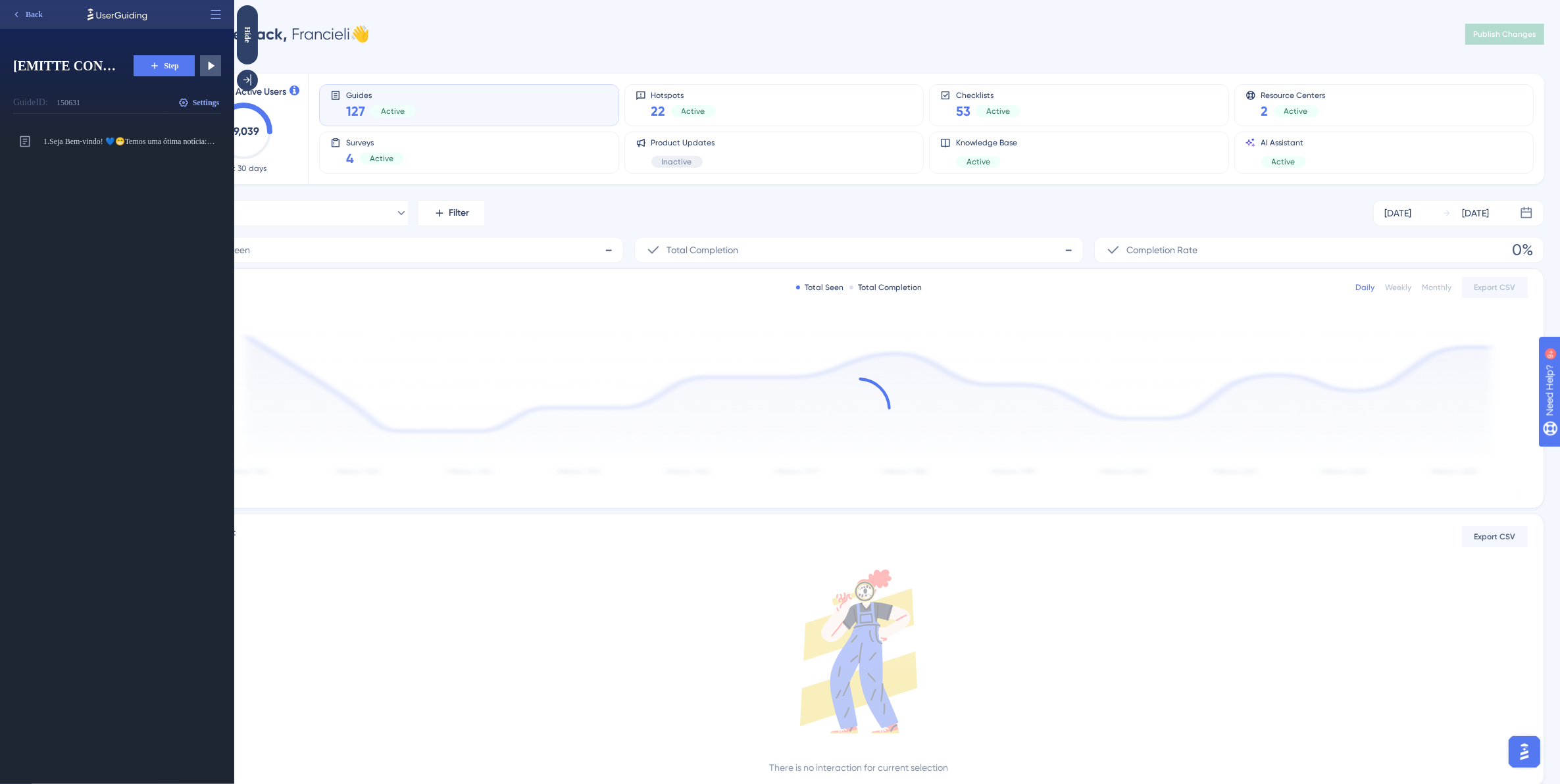
click at [167, 64] on span "Step" at bounding box center [171, 66] width 15 height 11
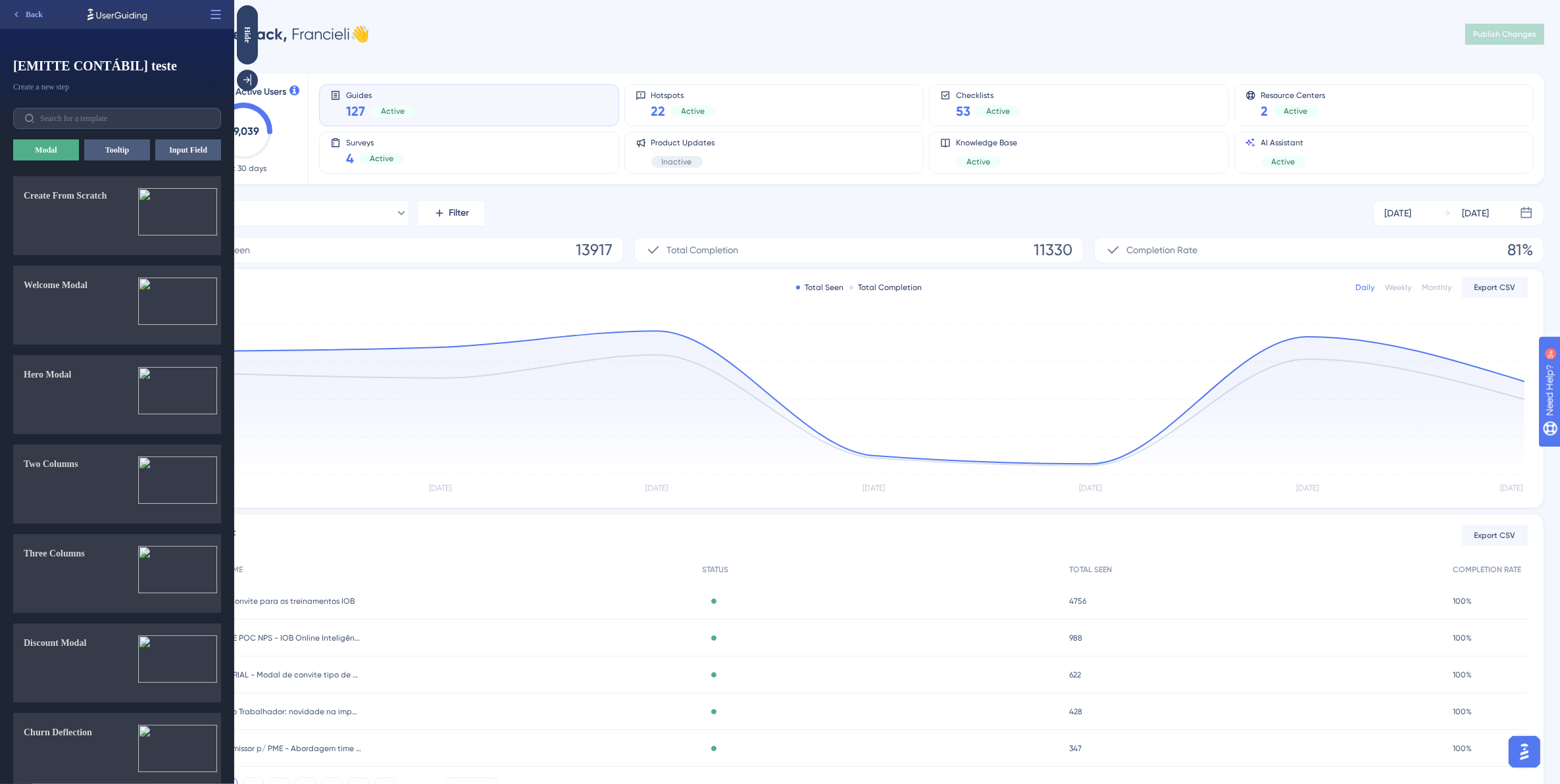
click at [79, 65] on span "[EMITTE CONTÁBIL] teste" at bounding box center [117, 66] width 208 height 18
click at [28, 8] on button "Back" at bounding box center [27, 14] width 43 height 21
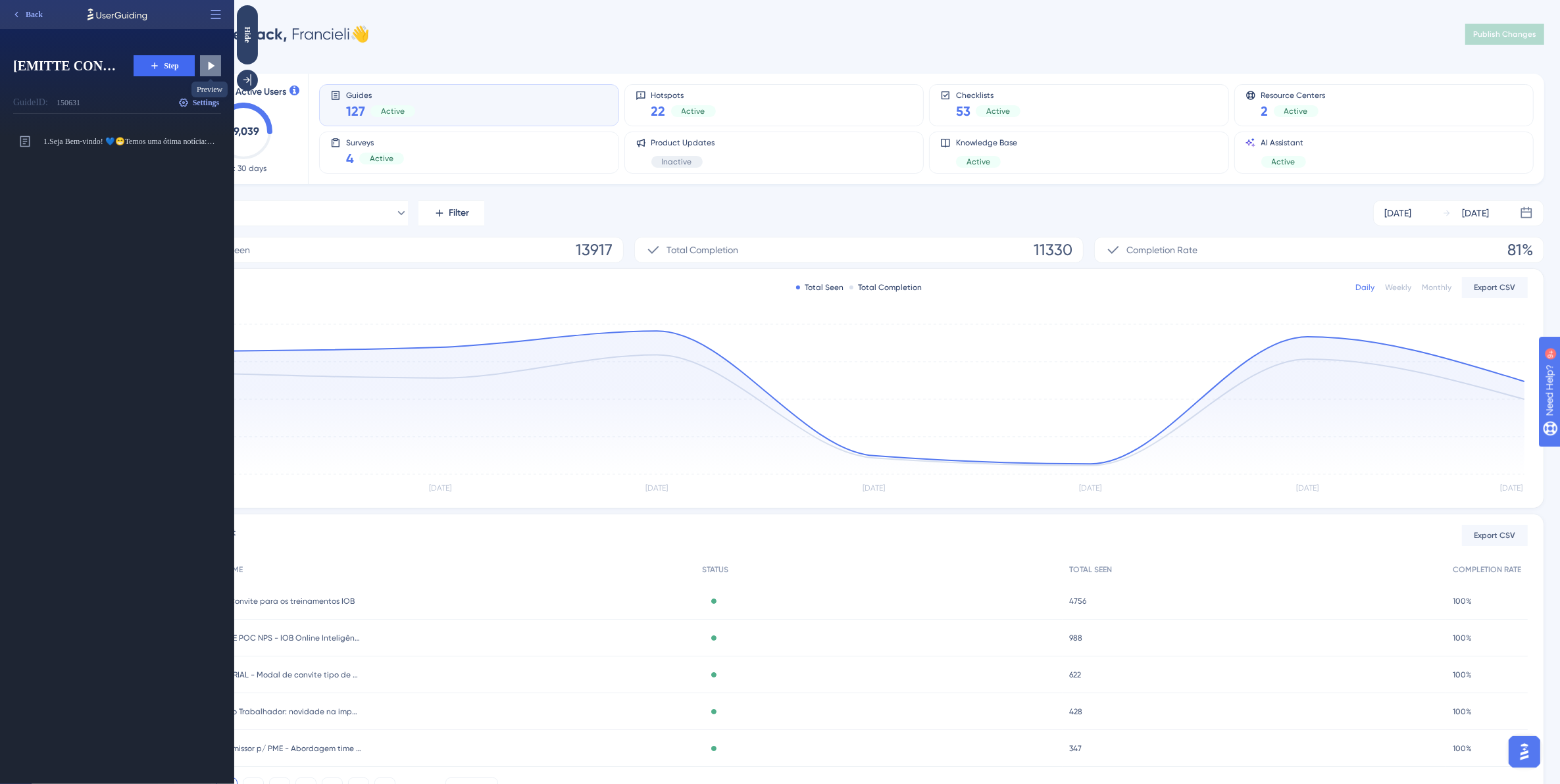
click at [213, 68] on icon at bounding box center [211, 66] width 13 height 13
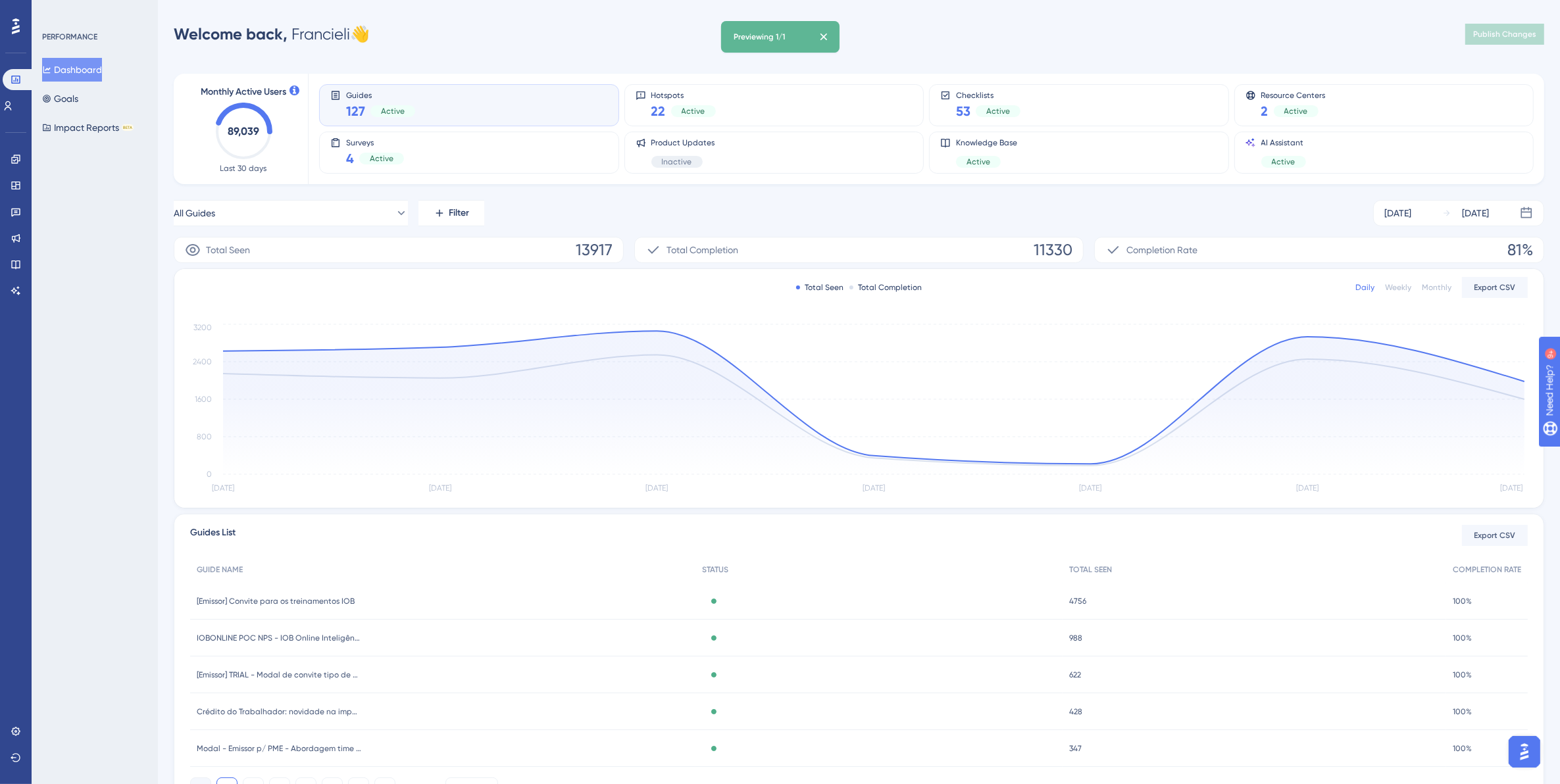
click at [757, 40] on div "Previewing 1/1" at bounding box center [760, 37] width 51 height 11
click at [830, 38] on icon at bounding box center [824, 37] width 13 height 13
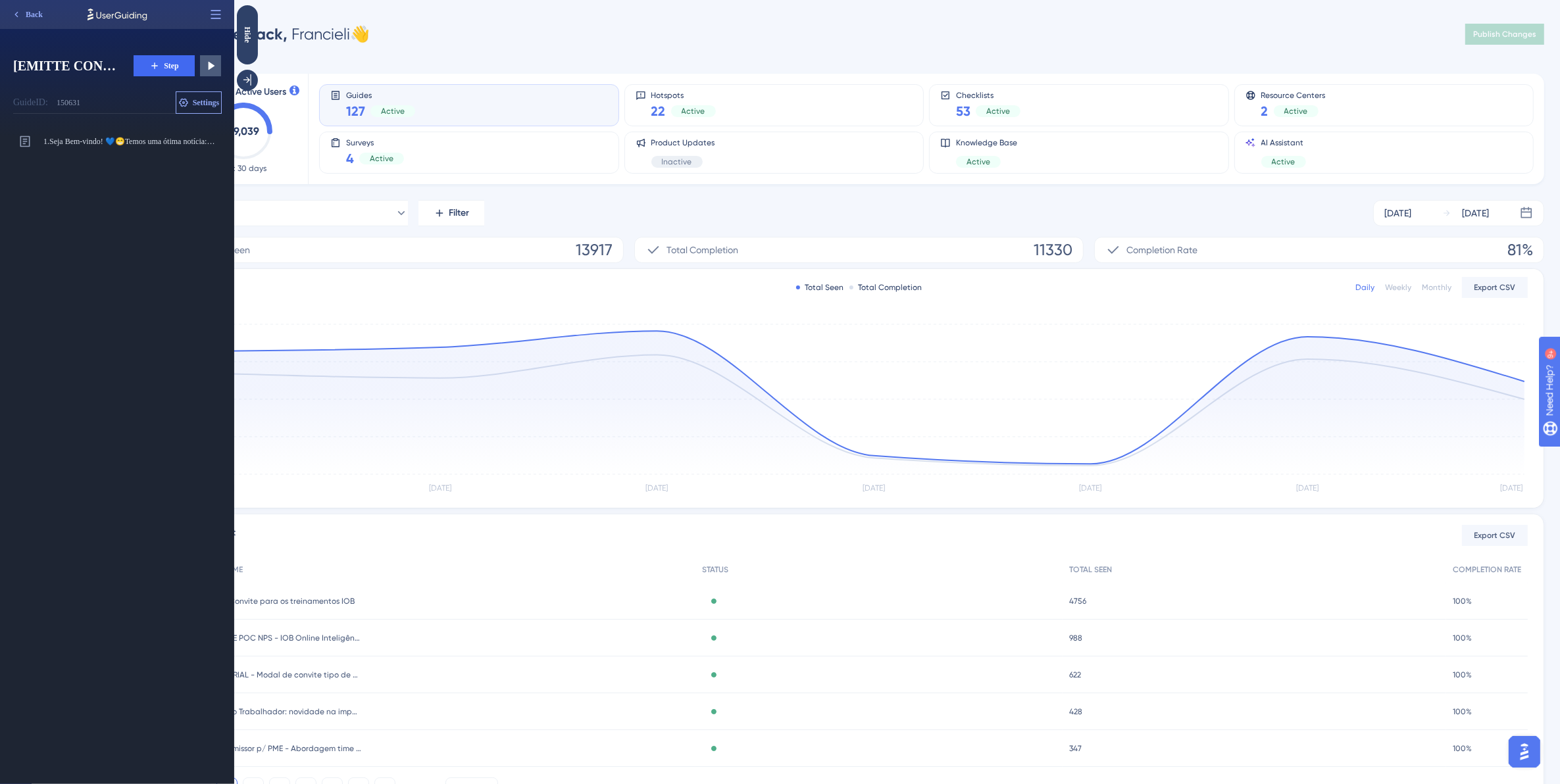
click at [211, 101] on span "Settings" at bounding box center [206, 103] width 27 height 11
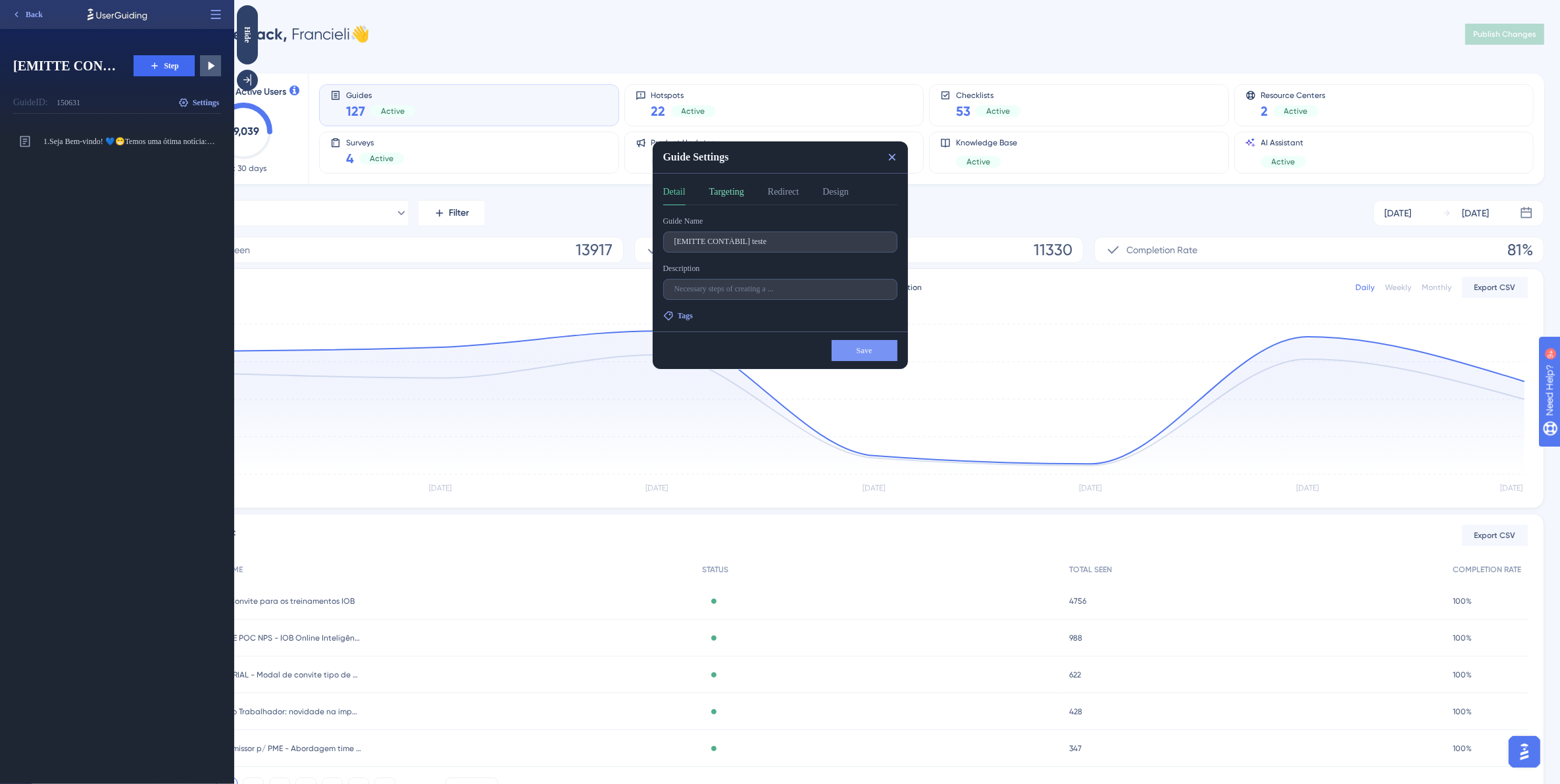
click at [736, 191] on button "Targeting" at bounding box center [726, 195] width 35 height 21
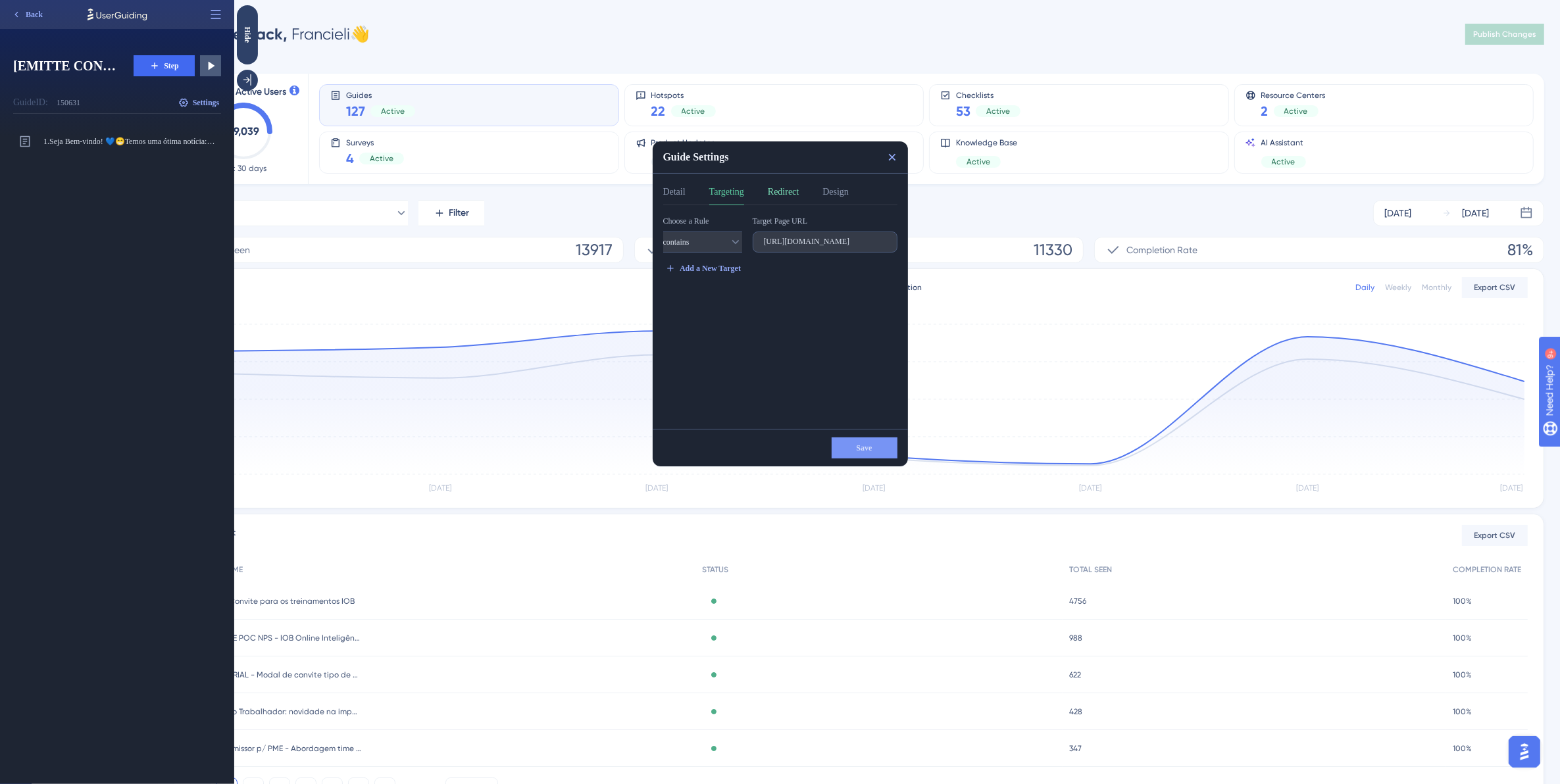
click at [782, 192] on button "Redirect" at bounding box center [782, 195] width 31 height 21
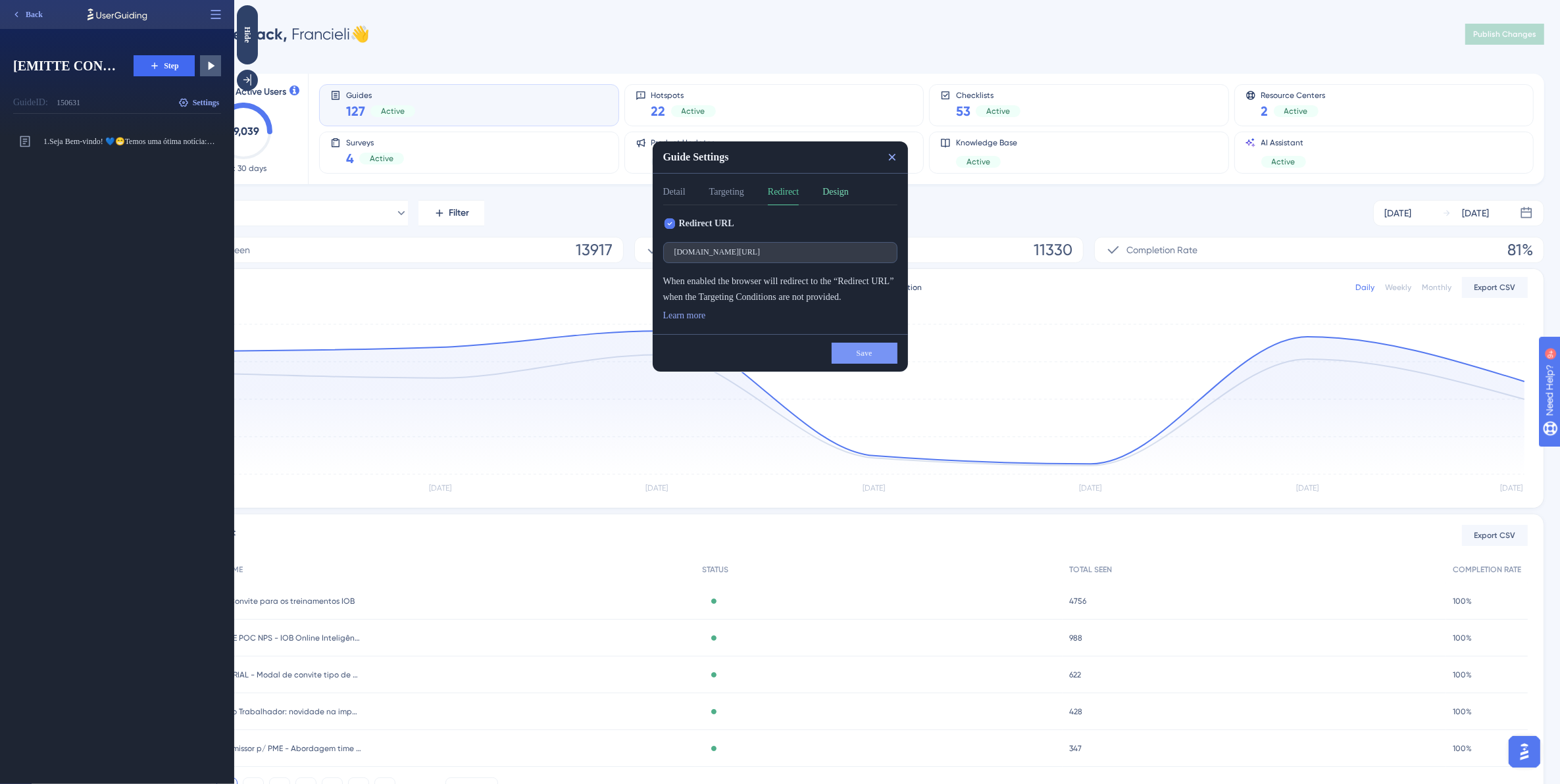
click at [846, 190] on button "Design" at bounding box center [835, 195] width 26 height 21
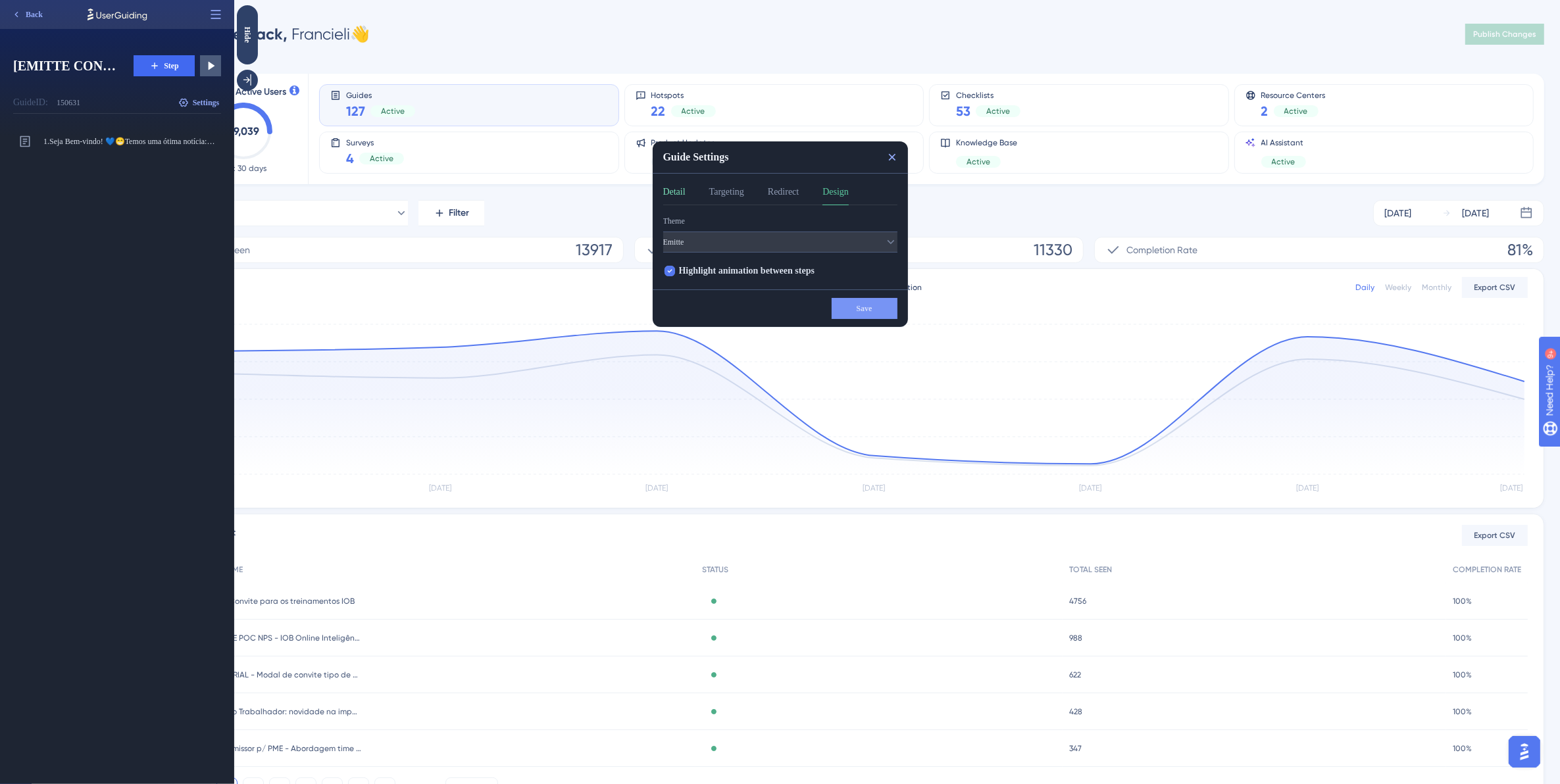
click at [678, 195] on button "Detail" at bounding box center [674, 195] width 22 height 21
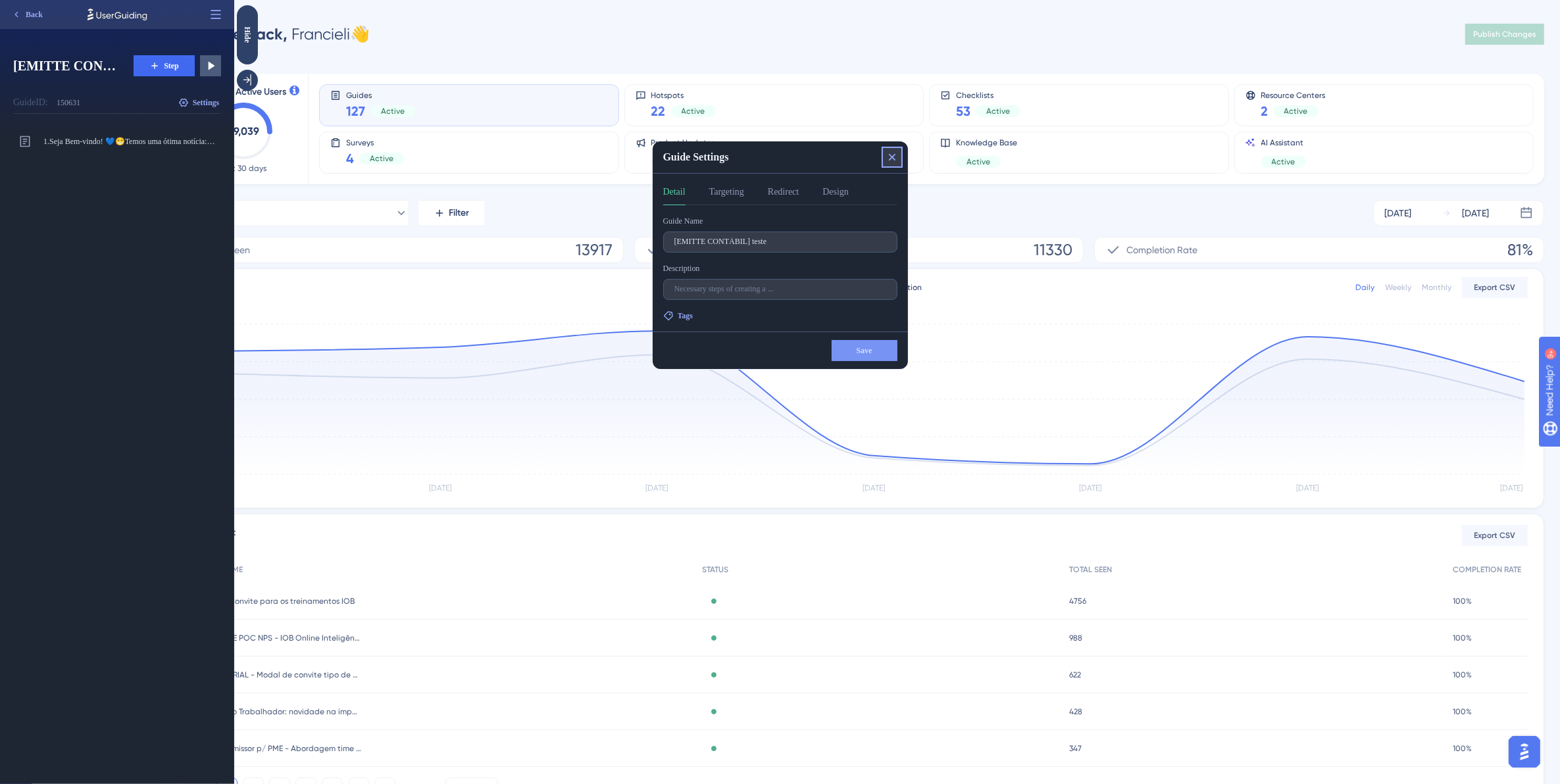
click at [894, 153] on icon at bounding box center [892, 157] width 13 height 13
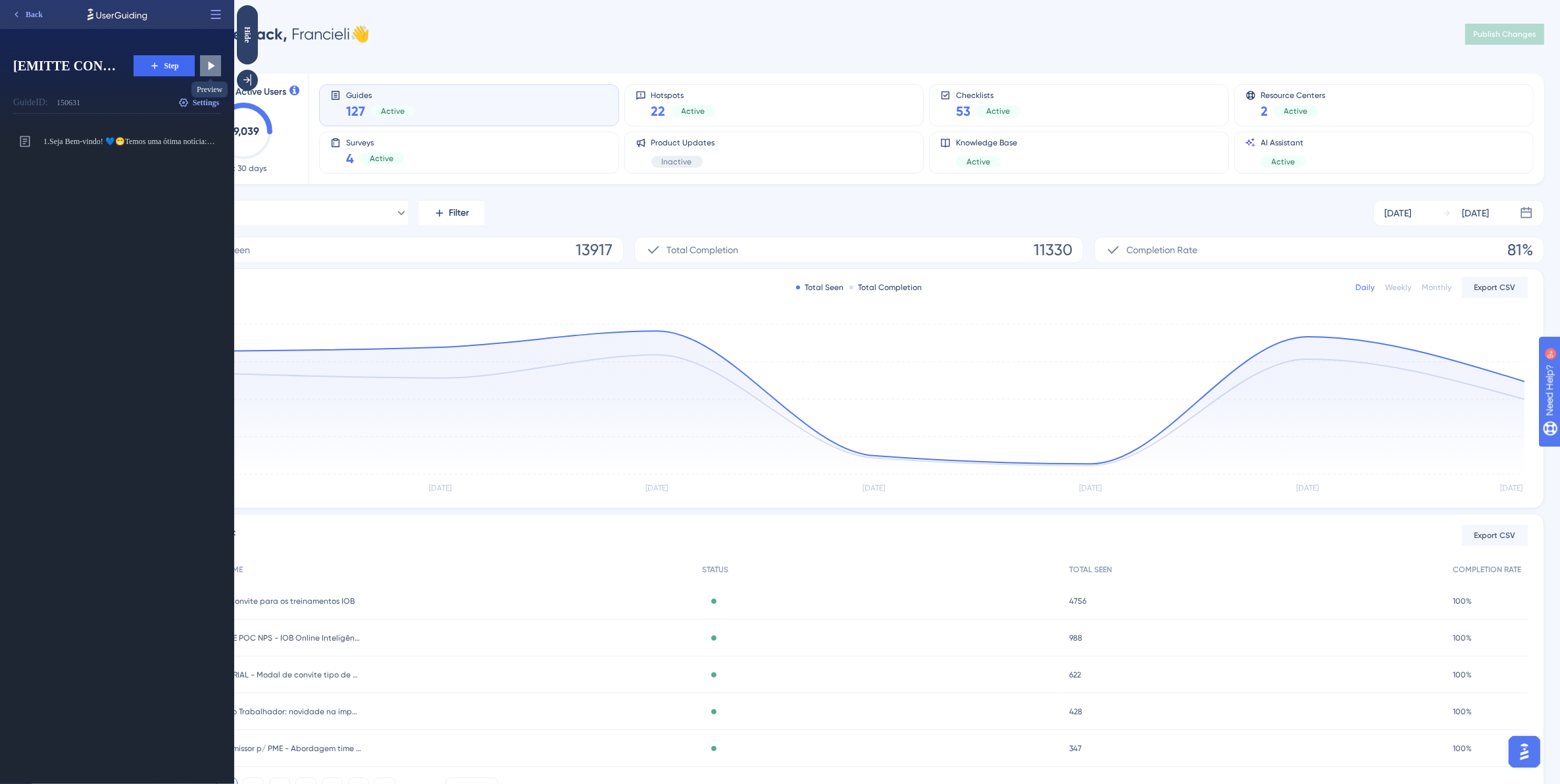
click at [214, 66] on icon at bounding box center [212, 66] width 7 height 9
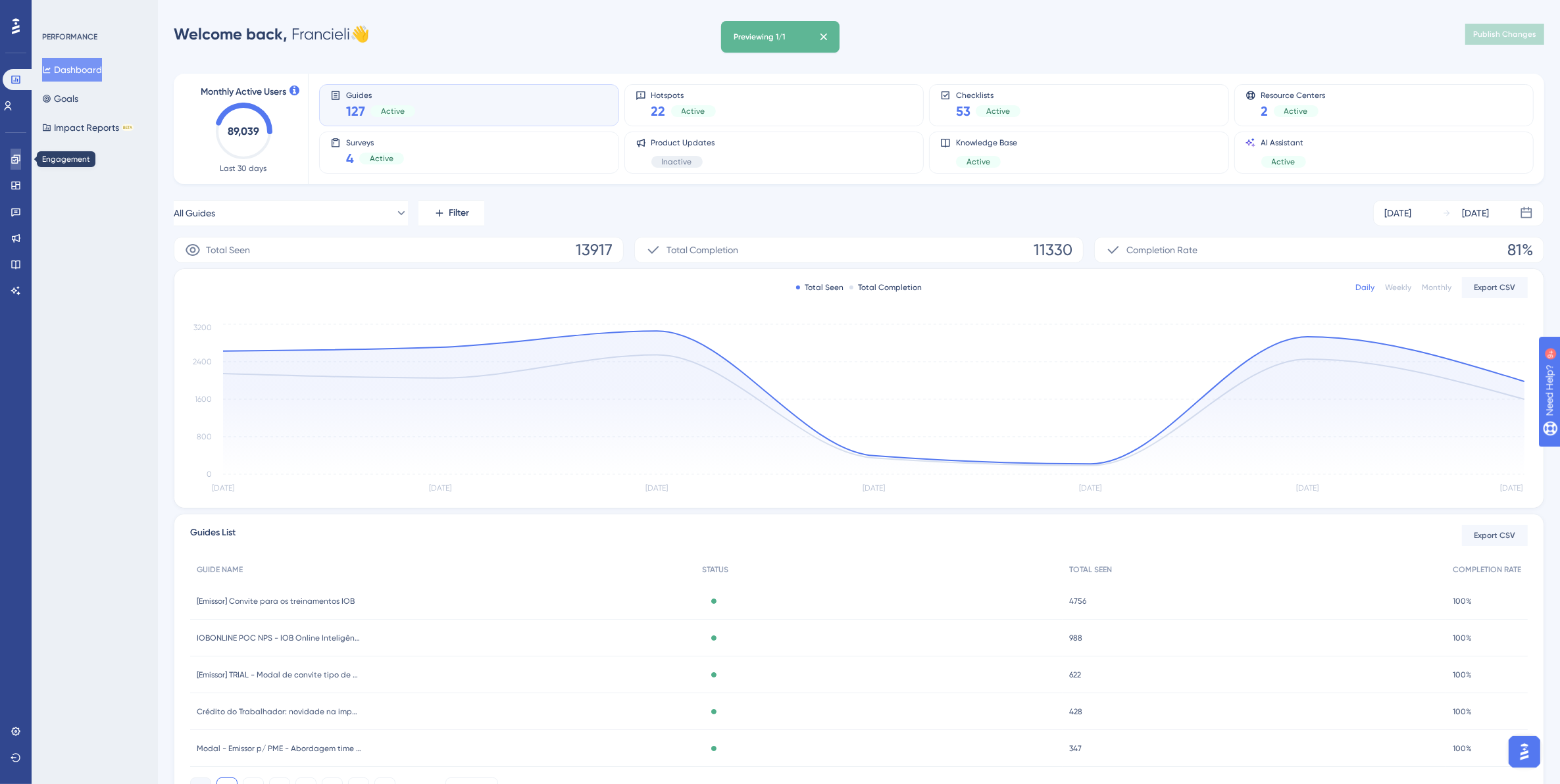
click at [20, 156] on icon at bounding box center [16, 159] width 11 height 11
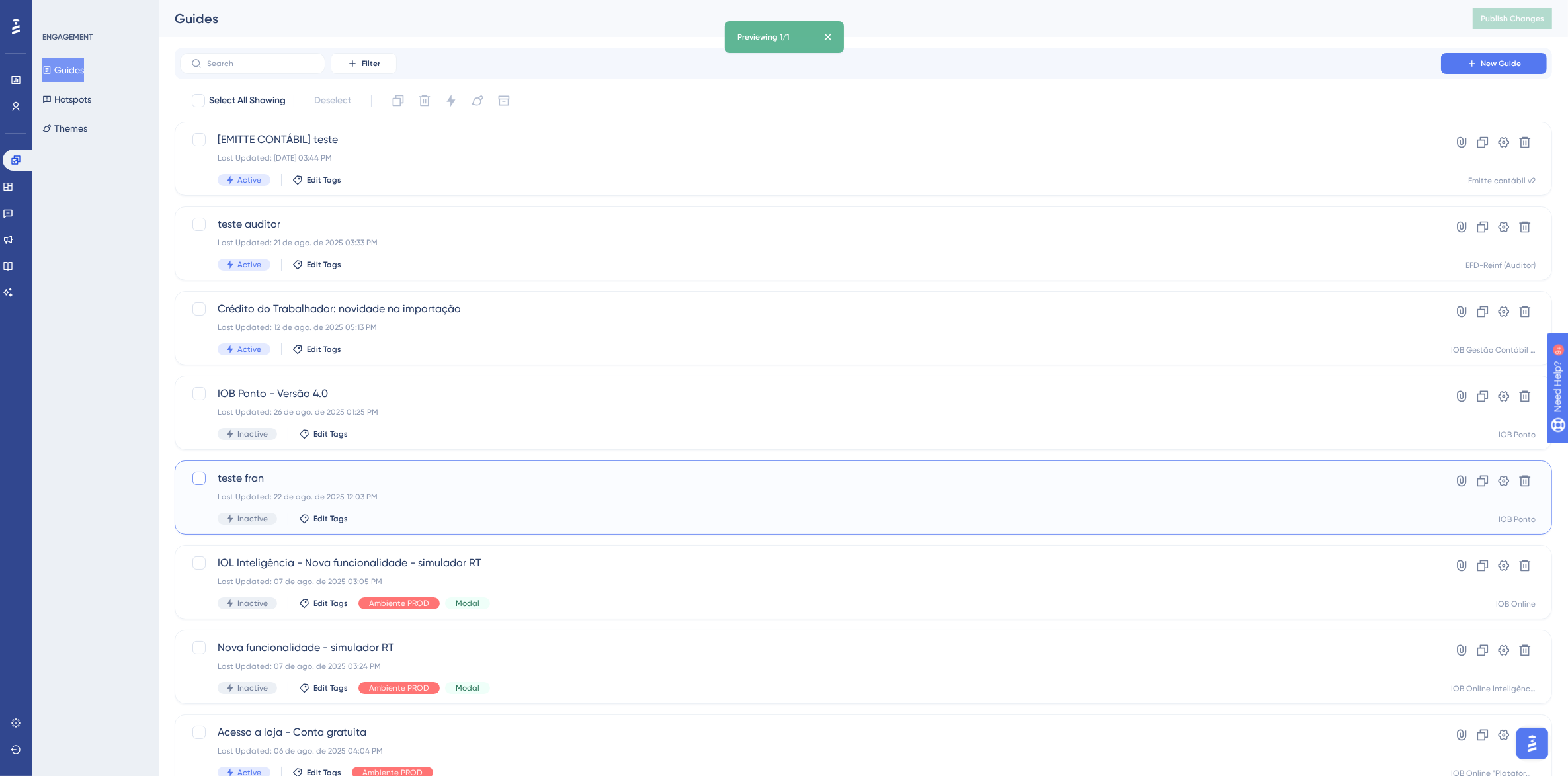
click at [201, 478] on div at bounding box center [199, 478] width 13 height 13
checkbox input "true"
click at [404, 162] on div "Last Updated: 26 de ago. de 2025 03:44 PM" at bounding box center [810, 158] width 1185 height 11
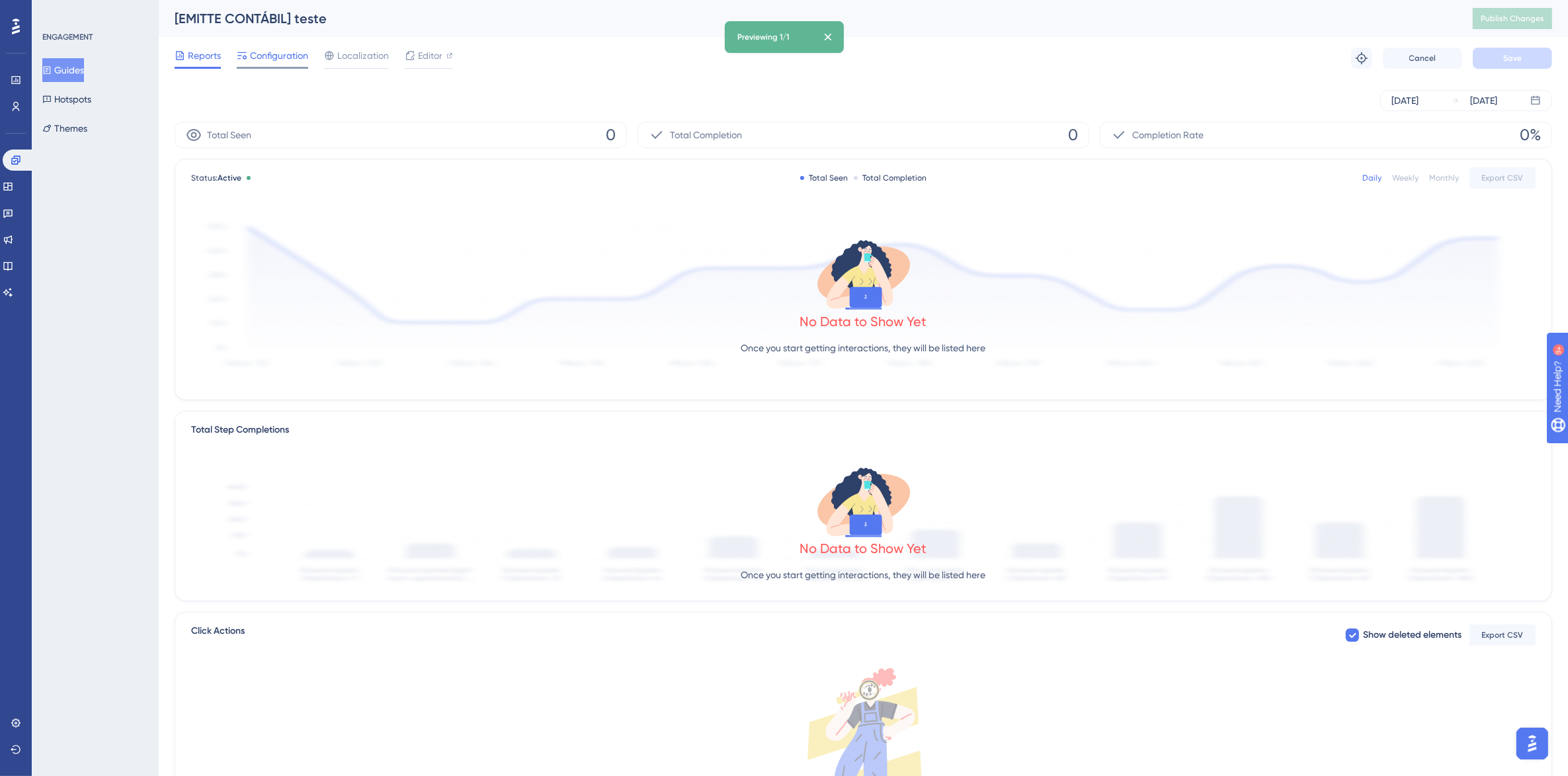
click at [279, 53] on span "Configuration" at bounding box center [279, 56] width 58 height 16
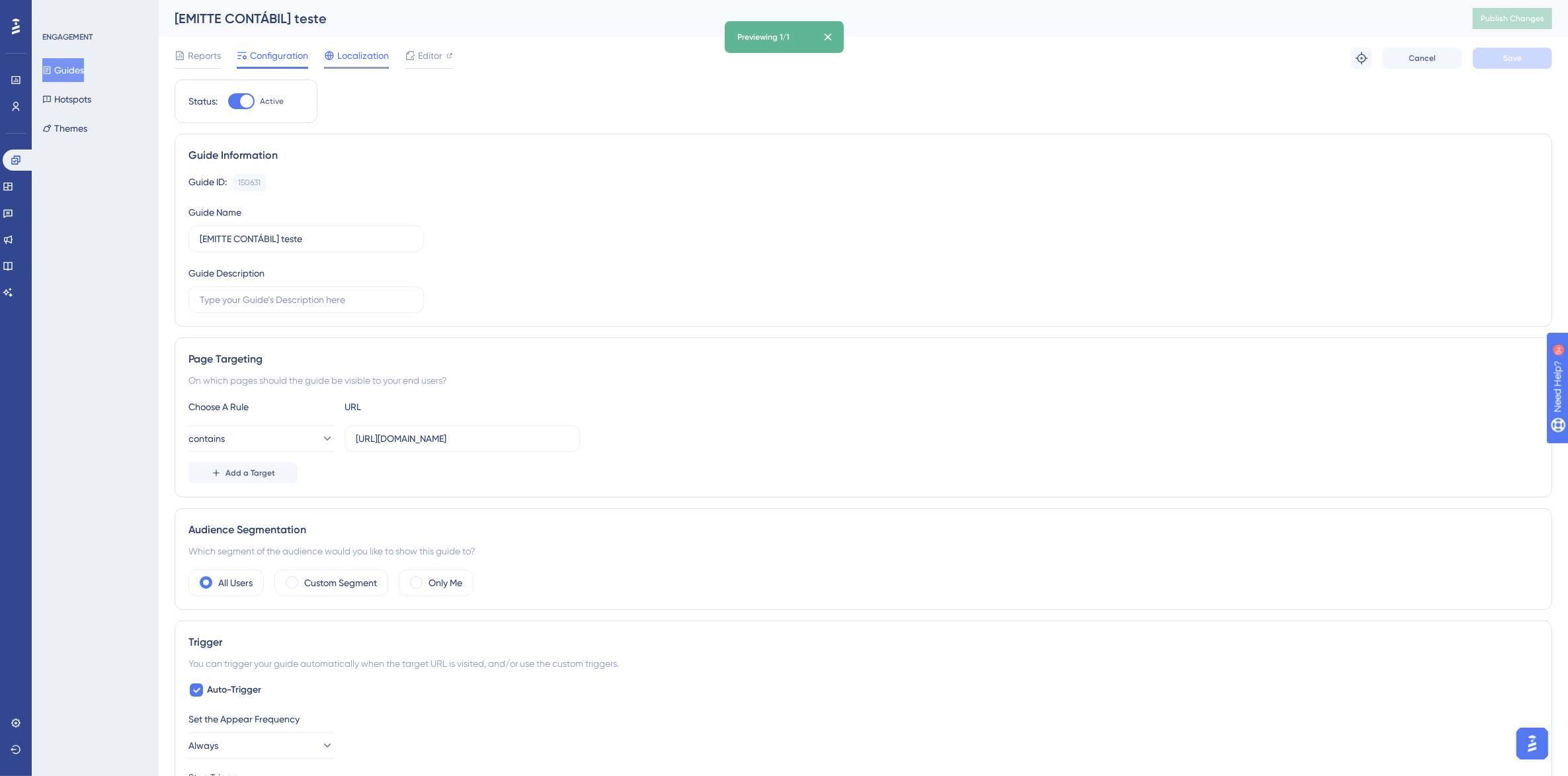
click at [365, 58] on span "Localization" at bounding box center [363, 56] width 52 height 16
click at [432, 48] on span "Editor" at bounding box center [430, 56] width 24 height 16
click at [194, 60] on span "Reports" at bounding box center [205, 56] width 33 height 16
